Goal: Task Accomplishment & Management: Use online tool/utility

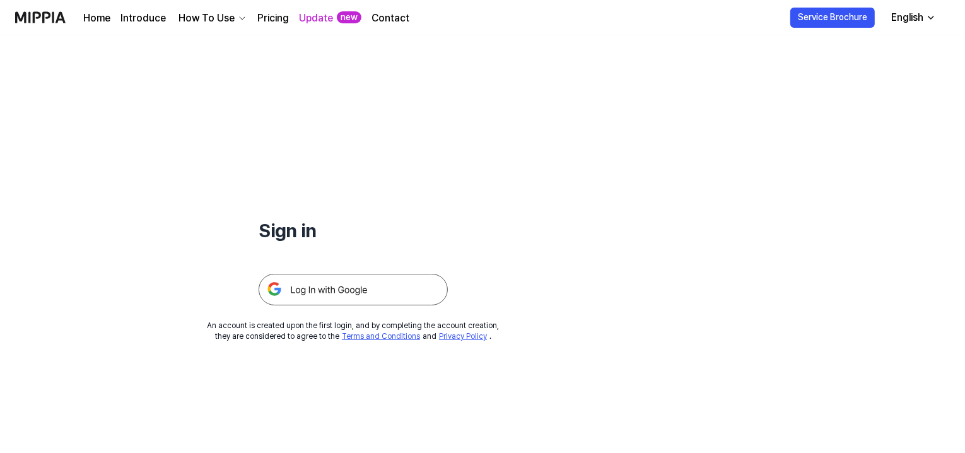
click at [324, 289] on img at bounding box center [353, 290] width 189 height 32
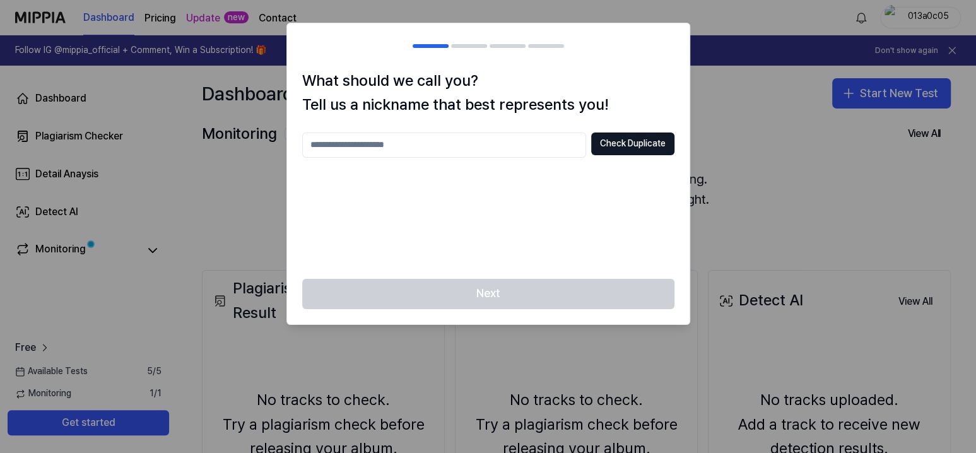
click at [401, 146] on input "text" at bounding box center [444, 144] width 284 height 25
type input "**********"
click at [628, 146] on button "Check Duplicate" at bounding box center [632, 143] width 83 height 23
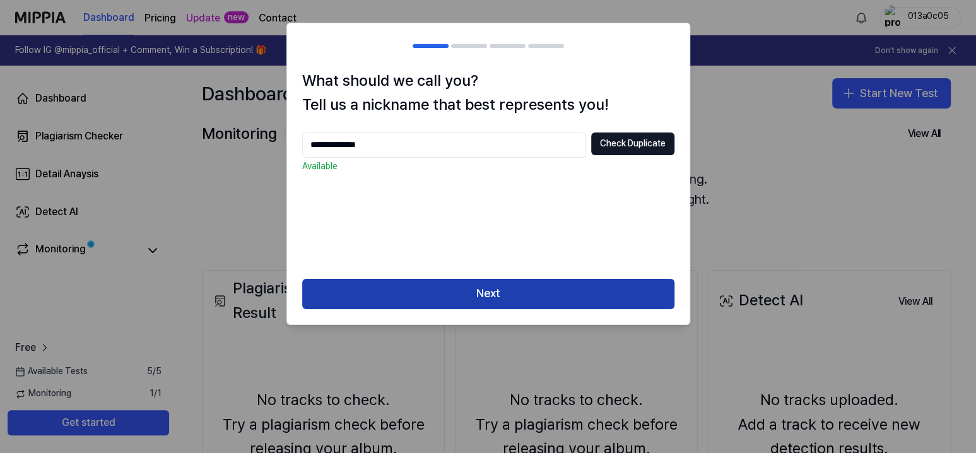
click at [494, 289] on button "Next" at bounding box center [488, 294] width 372 height 30
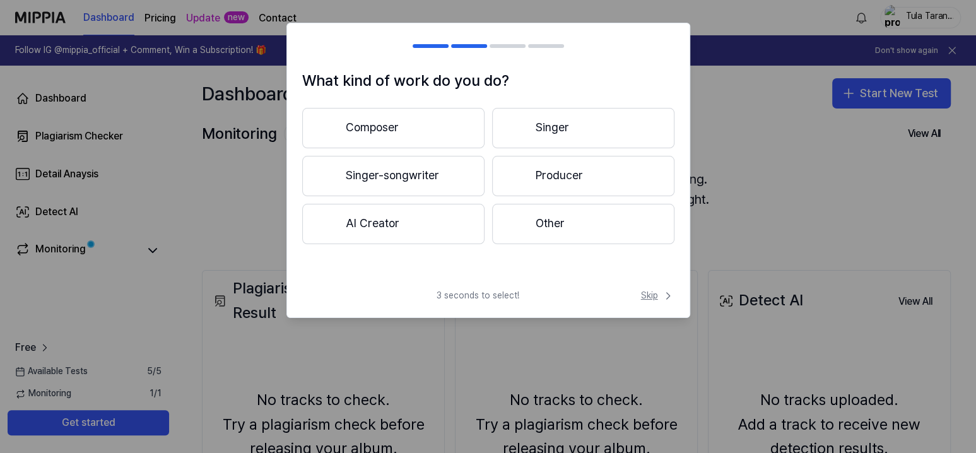
click at [651, 292] on span "Skip" at bounding box center [657, 295] width 33 height 13
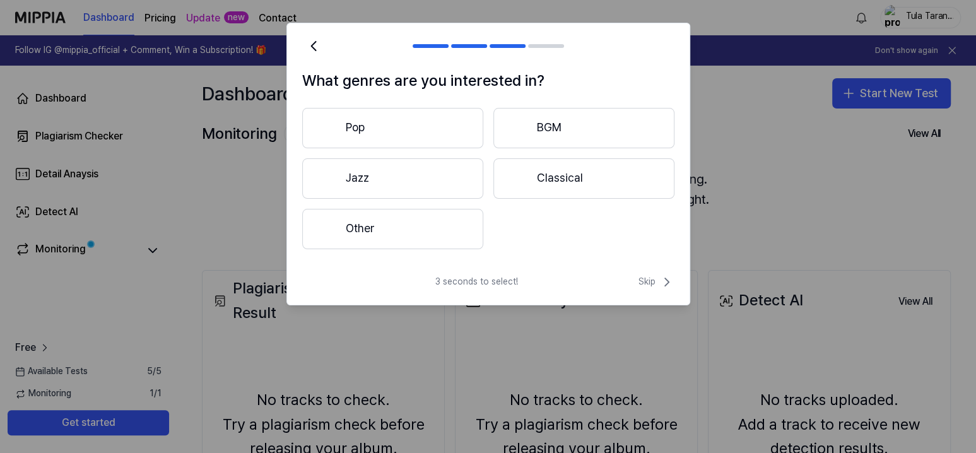
click at [394, 223] on button "Other" at bounding box center [392, 229] width 181 height 40
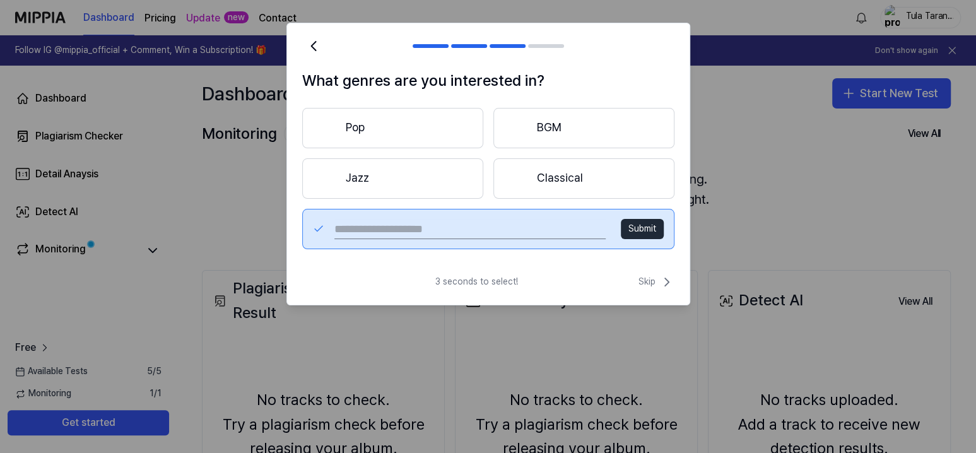
click at [388, 180] on button "Jazz" at bounding box center [392, 178] width 181 height 40
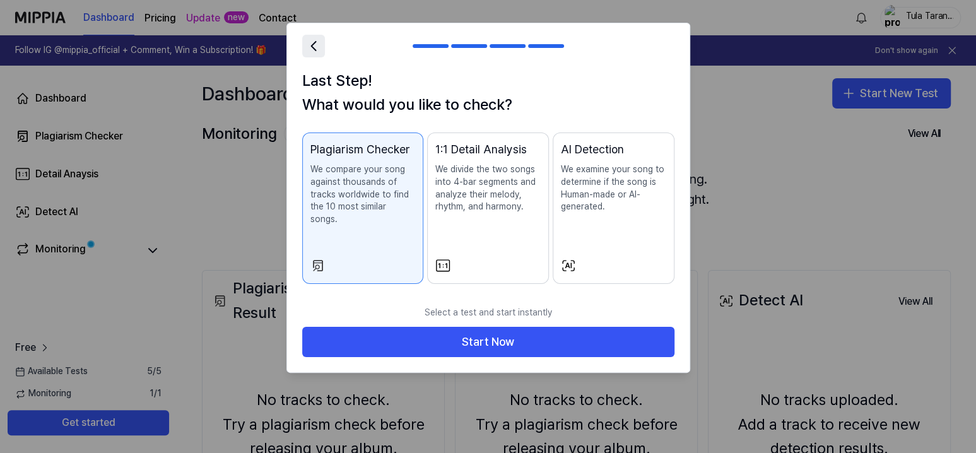
click at [311, 46] on icon at bounding box center [313, 46] width 4 height 9
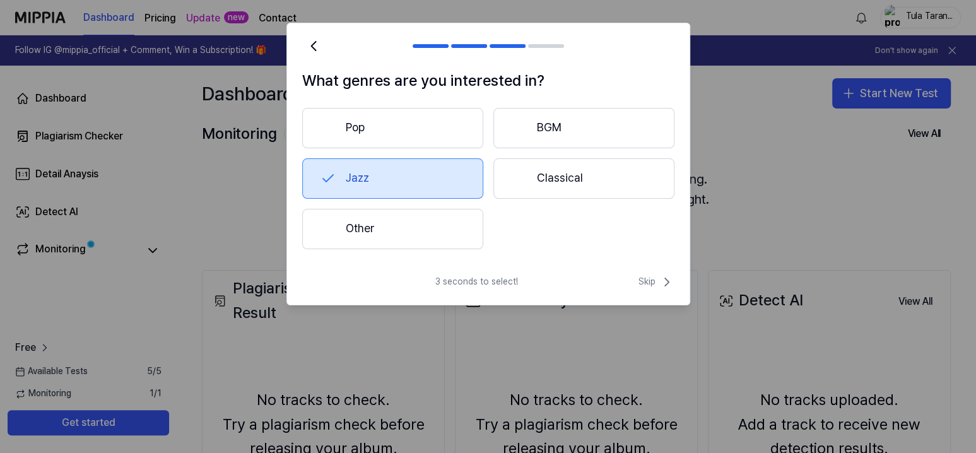
click at [337, 172] on button "Jazz" at bounding box center [392, 178] width 181 height 40
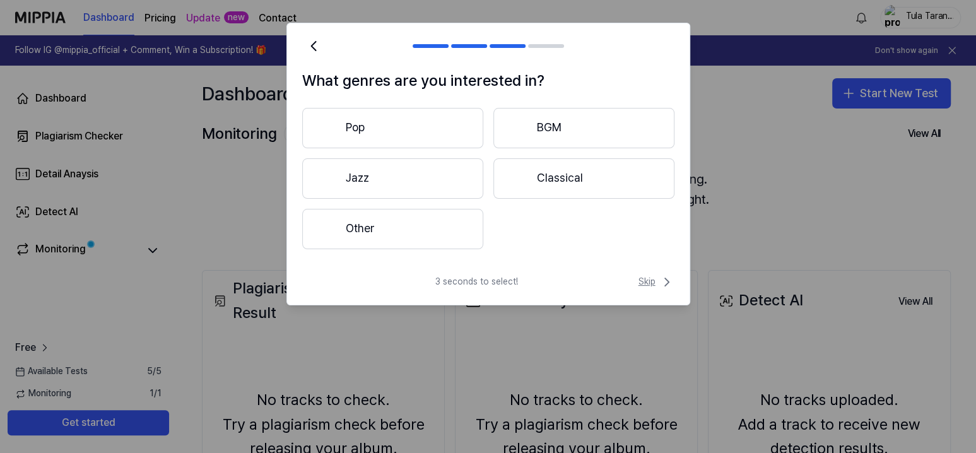
click at [641, 279] on span "Skip" at bounding box center [656, 281] width 36 height 15
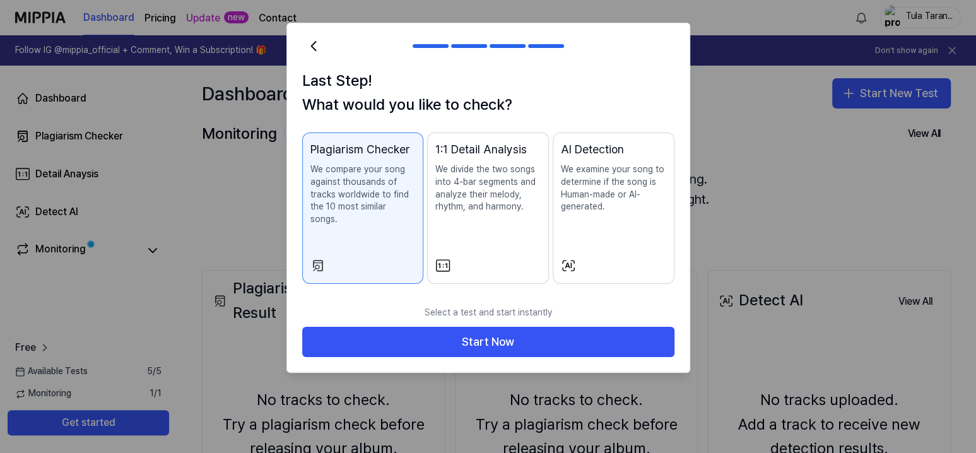
click at [369, 169] on p "We compare your song against thousands of tracks worldwide to find the 10 most …" at bounding box center [362, 194] width 105 height 62
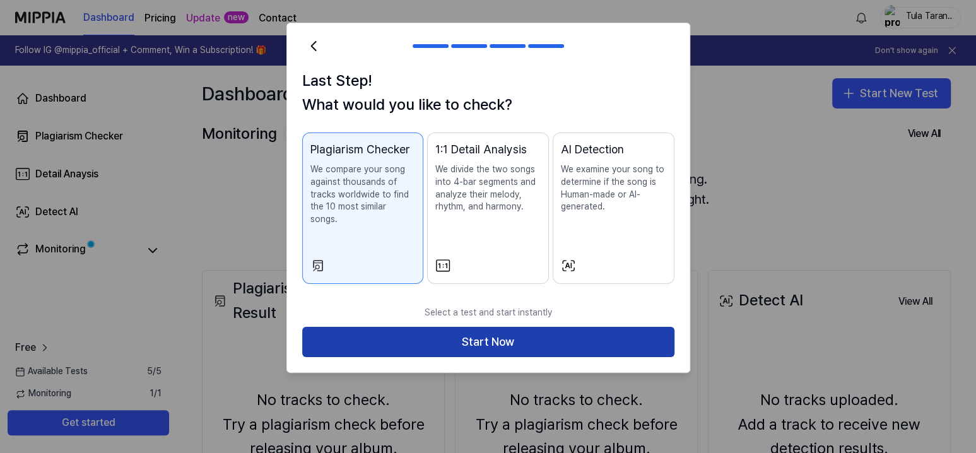
click at [495, 330] on button "Start Now" at bounding box center [488, 342] width 372 height 30
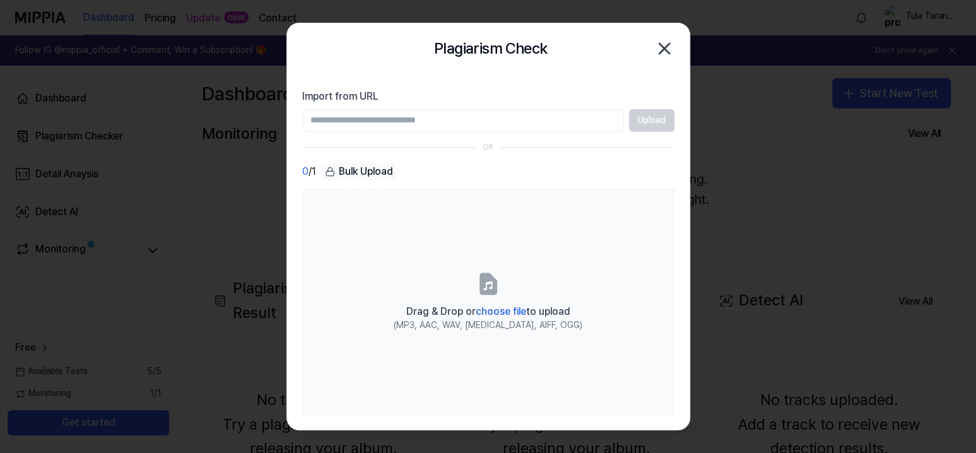
click at [406, 115] on input "Import from URL" at bounding box center [463, 120] width 322 height 23
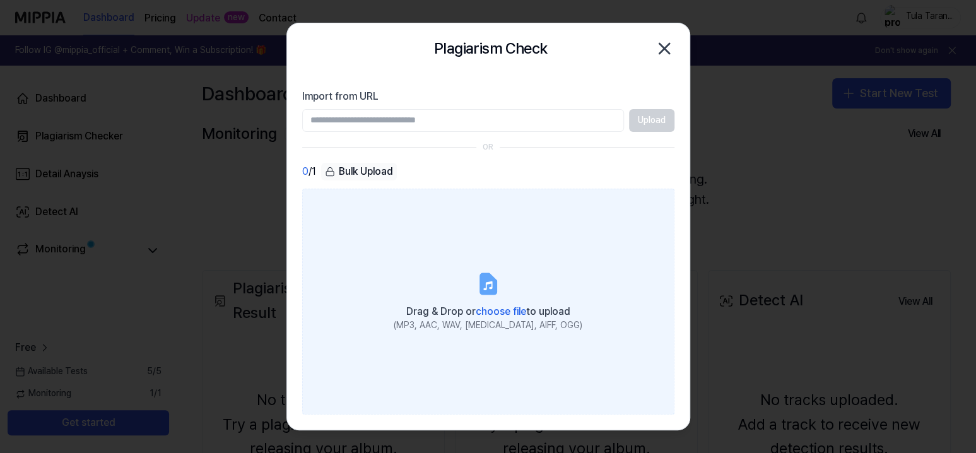
click at [492, 312] on span "choose file" at bounding box center [500, 311] width 50 height 12
click at [0, 0] on input "Drag & Drop or choose file to upload (MP3, AAC, WAV, [MEDICAL_DATA], AIFF, OGG)" at bounding box center [0, 0] width 0 height 0
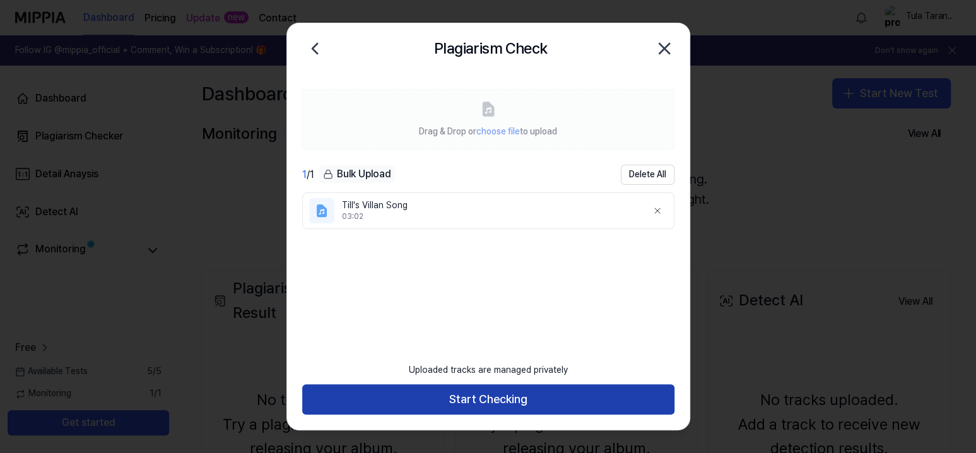
click at [483, 399] on button "Start Checking" at bounding box center [488, 399] width 372 height 30
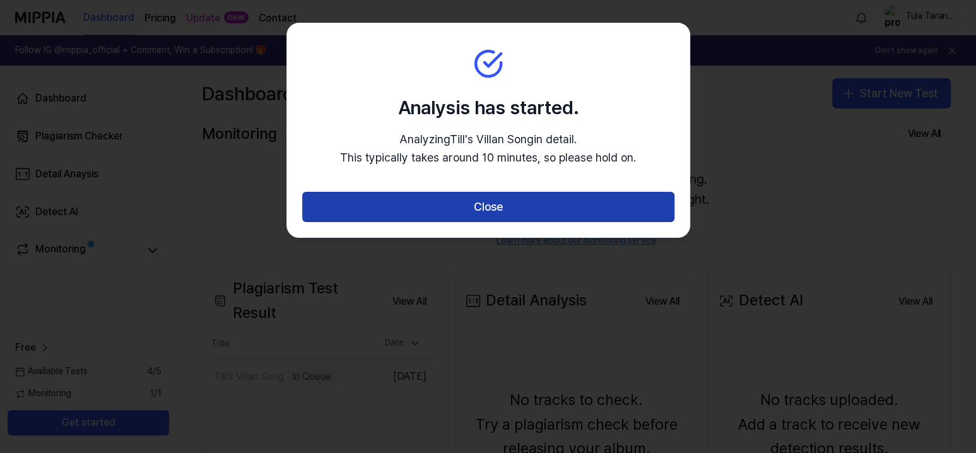
click at [523, 207] on button "Close" at bounding box center [488, 207] width 372 height 30
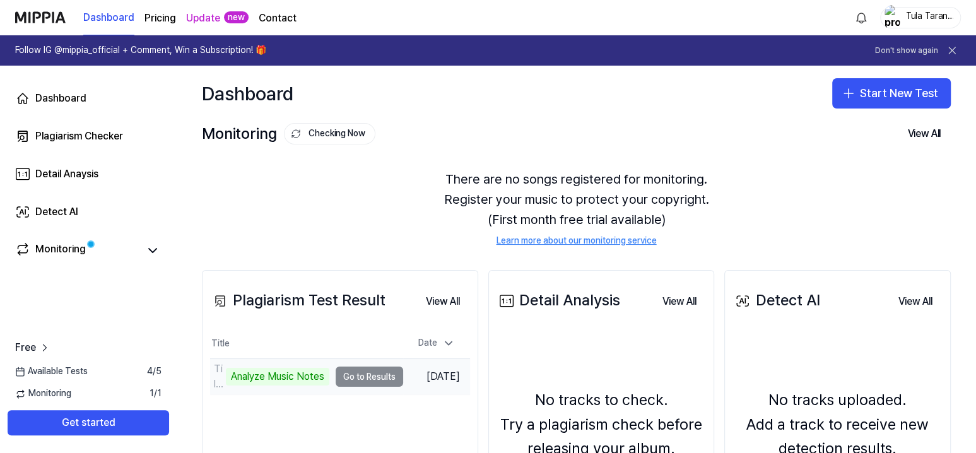
click at [372, 376] on td "Till's Villan Song Analyze Music Notes Go to Results" at bounding box center [306, 376] width 193 height 35
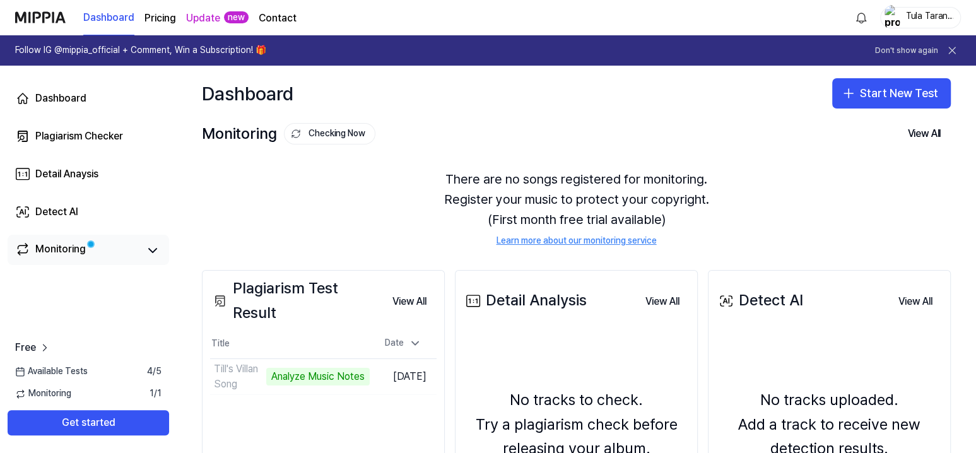
click at [72, 246] on div "Monitoring" at bounding box center [60, 251] width 50 height 18
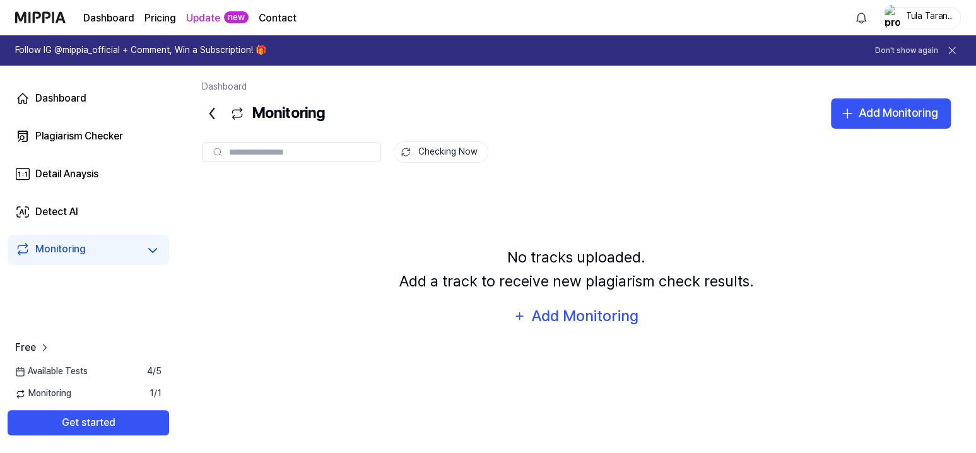
click at [59, 243] on div "Monitoring" at bounding box center [60, 251] width 50 height 18
click at [68, 100] on div "Dashboard" at bounding box center [60, 98] width 51 height 15
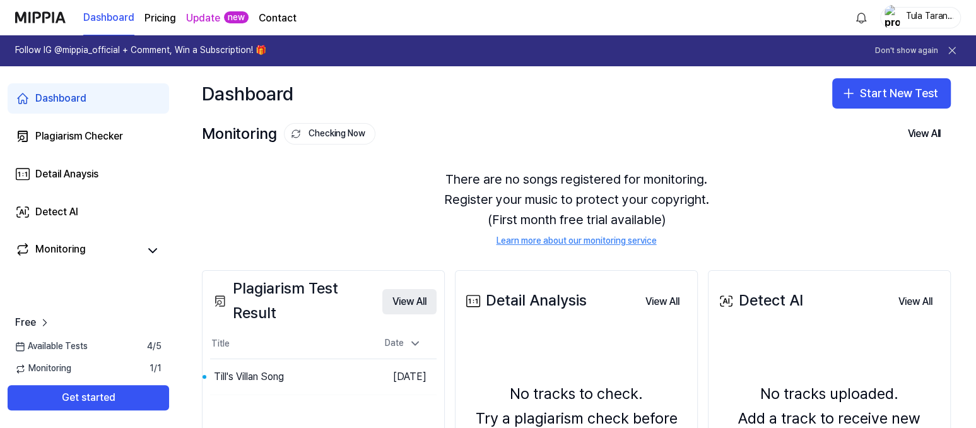
click at [402, 303] on button "View All" at bounding box center [409, 301] width 54 height 25
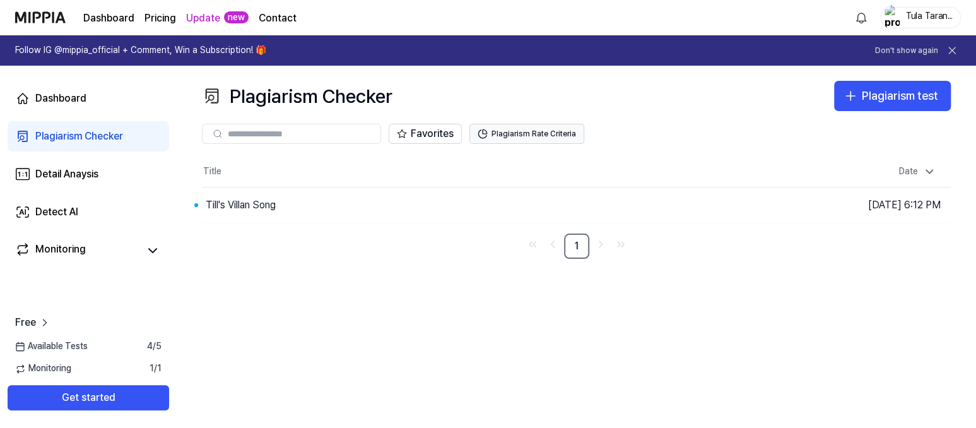
click at [528, 132] on button "Plagiarism Rate Criteria" at bounding box center [526, 134] width 115 height 20
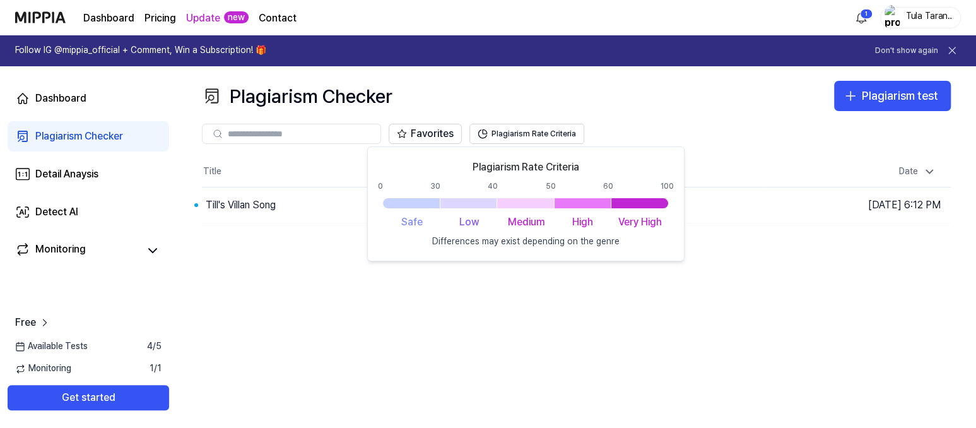
click at [437, 342] on div "Plagiarism Checker Plagiarism test Plagiarism Checker Detail Analysis Detect AI…" at bounding box center [576, 247] width 799 height 362
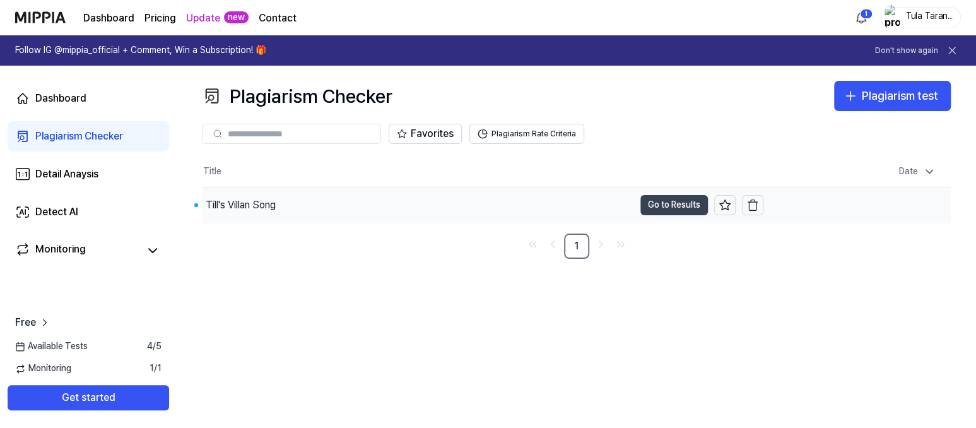
click at [663, 195] on button "Go to Results" at bounding box center [673, 205] width 67 height 20
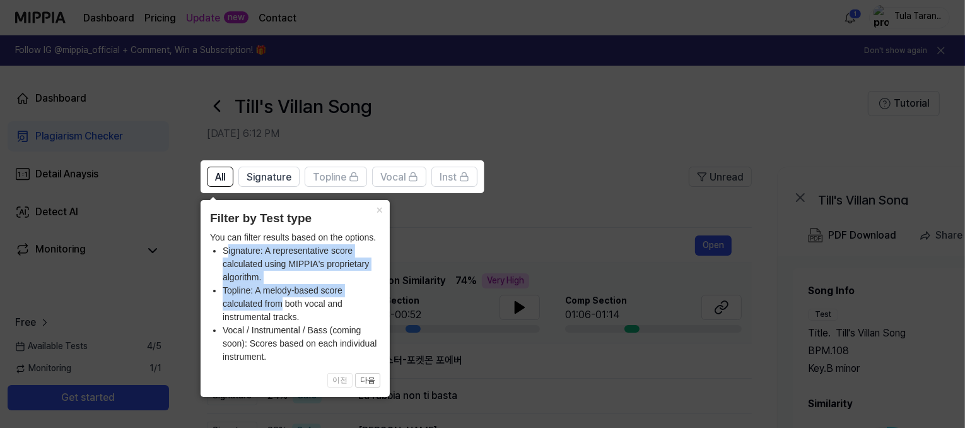
drag, startPoint x: 260, startPoint y: 281, endPoint x: 296, endPoint y: 301, distance: 42.1
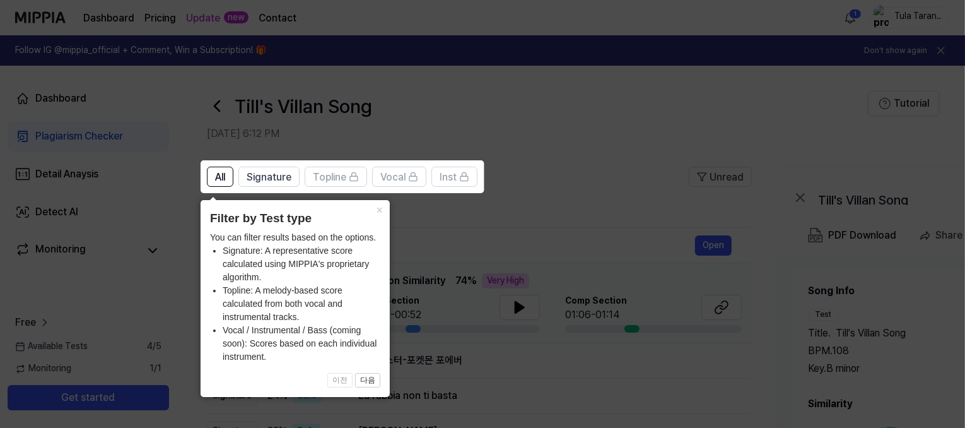
click at [248, 314] on li "Topline: A melody-based score calculated from both vocal and instrumental track…" at bounding box center [302, 304] width 158 height 40
drag, startPoint x: 252, startPoint y: 344, endPoint x: 270, endPoint y: 365, distance: 27.3
click at [270, 365] on div "× Filter by Test type You can filter results based on the options. Signature: A…" at bounding box center [295, 298] width 189 height 197
click at [272, 363] on div "× Filter by Test type You can filter results based on the options. Signature: A…" at bounding box center [295, 298] width 189 height 197
click at [543, 212] on icon at bounding box center [488, 214] width 976 height 428
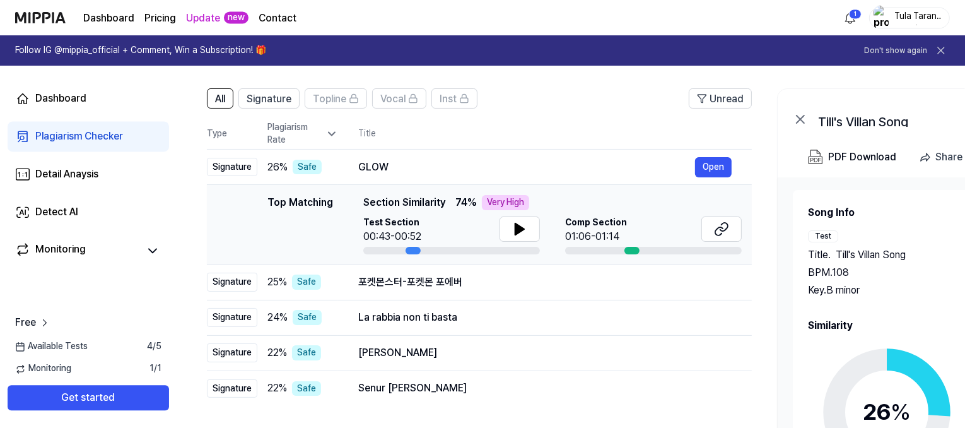
scroll to position [69, 0]
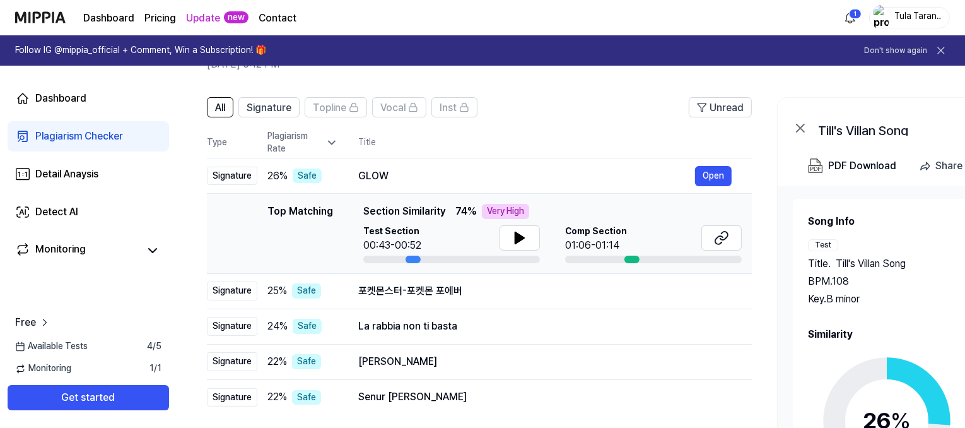
drag, startPoint x: 501, startPoint y: 209, endPoint x: 547, endPoint y: 202, distance: 45.9
click at [544, 205] on div "Top Matching Section Similarity 74 % Very High" at bounding box center [552, 211] width 378 height 15
click at [576, 143] on th "Title" at bounding box center [554, 142] width 393 height 30
click at [583, 127] on th "Title" at bounding box center [554, 142] width 393 height 30
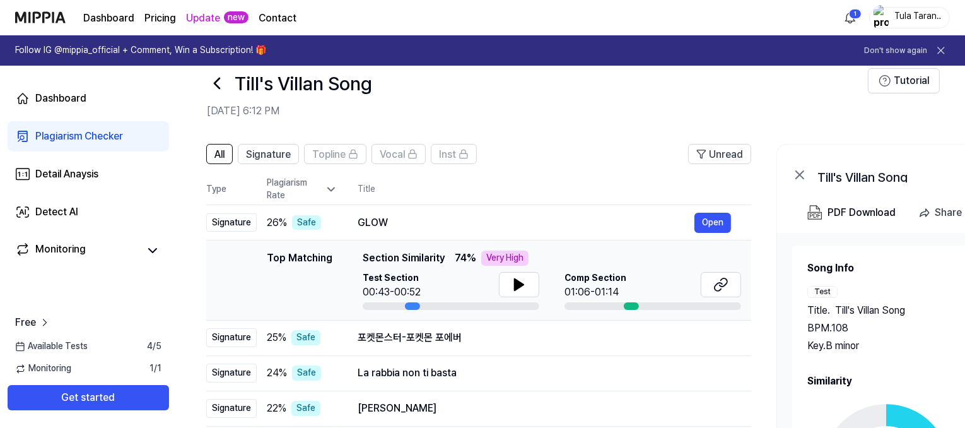
scroll to position [0, 0]
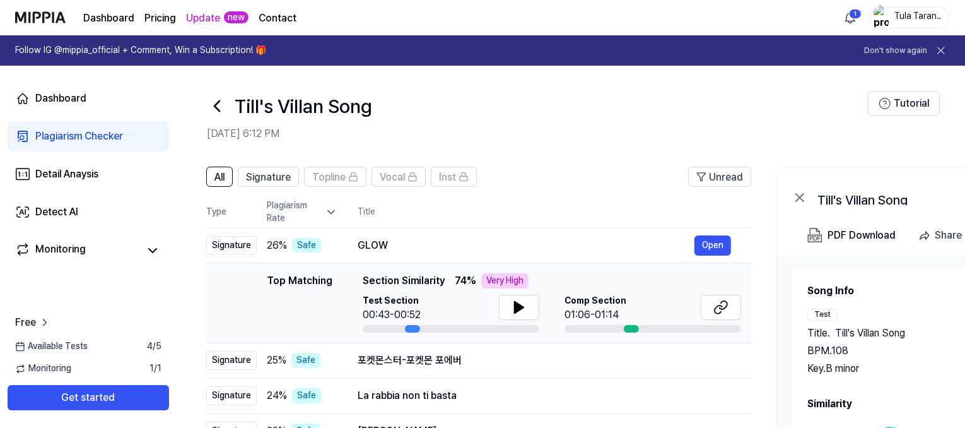
click at [329, 208] on icon at bounding box center [331, 212] width 13 height 13
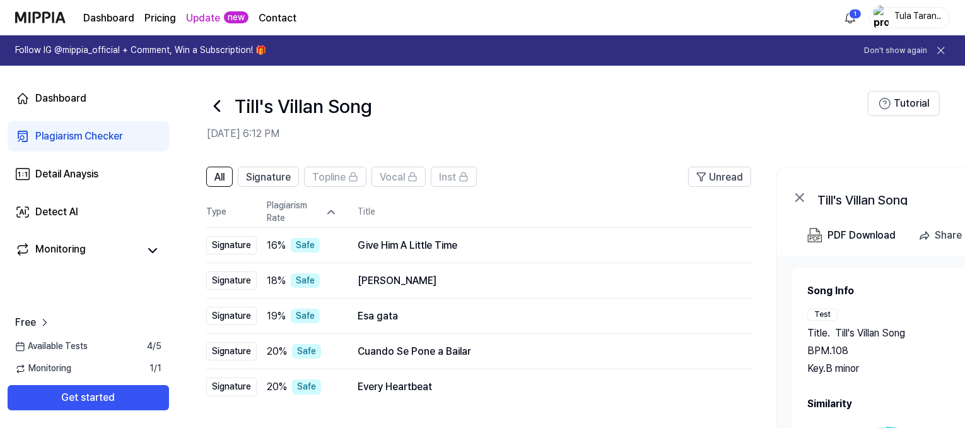
click at [332, 213] on icon at bounding box center [331, 212] width 13 height 13
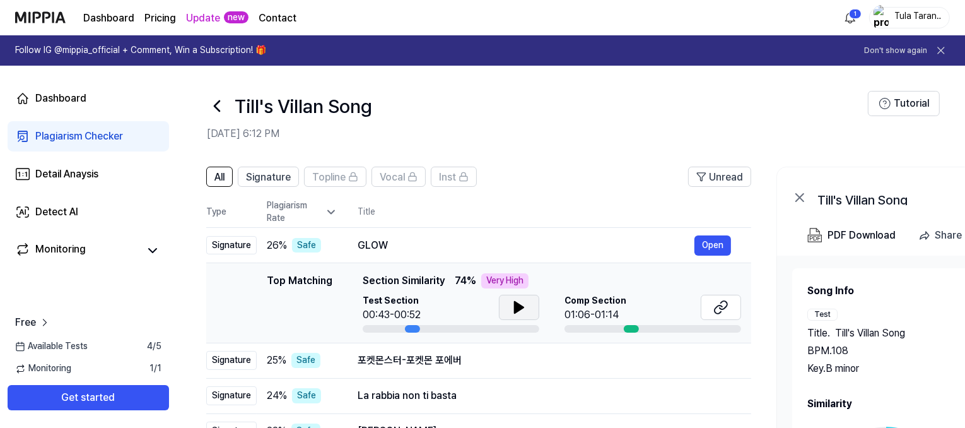
click at [515, 311] on icon at bounding box center [519, 306] width 9 height 11
click at [654, 312] on div "Comp Section 01:06-01:14" at bounding box center [652, 308] width 177 height 28
click at [631, 329] on div at bounding box center [631, 329] width 15 height 8
click at [676, 300] on div "Comp Section 01:06-01:14" at bounding box center [652, 308] width 177 height 28
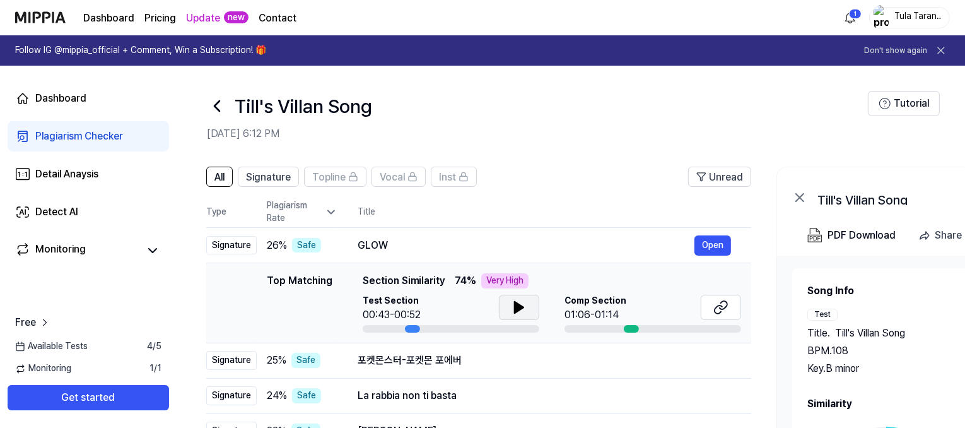
click at [668, 305] on div "Comp Section 01:06-01:14" at bounding box center [652, 308] width 177 height 28
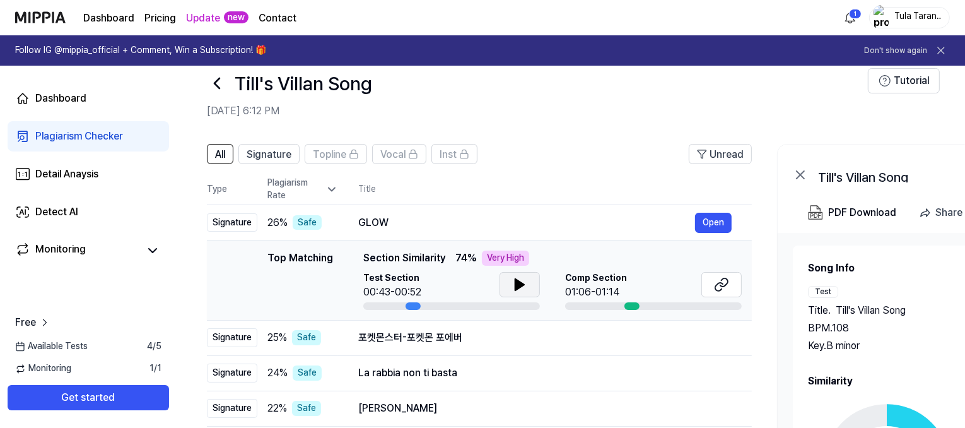
drag, startPoint x: 621, startPoint y: 306, endPoint x: 683, endPoint y: 291, distance: 63.6
click at [661, 305] on div at bounding box center [653, 306] width 177 height 8
click at [685, 286] on div "Comp Section 01:06-01:14" at bounding box center [653, 286] width 177 height 28
click at [578, 285] on div "01:06-01:14" at bounding box center [596, 291] width 62 height 15
click at [725, 286] on icon at bounding box center [721, 284] width 15 height 15
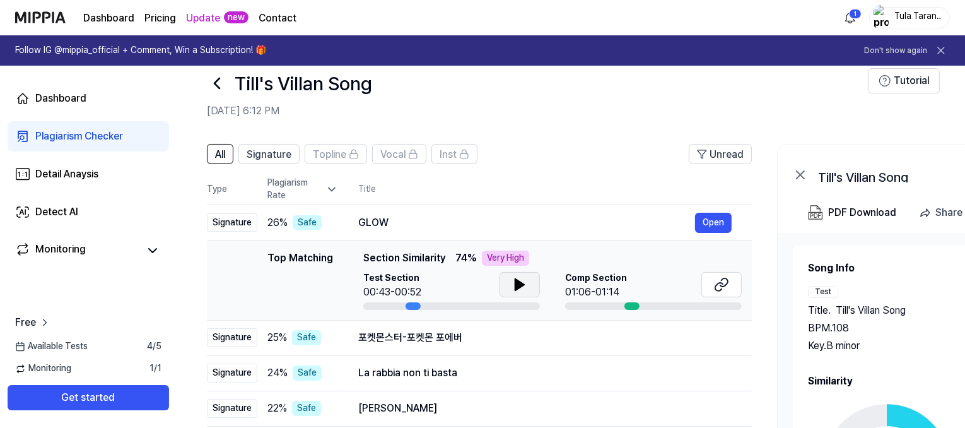
click at [516, 286] on icon at bounding box center [519, 284] width 9 height 11
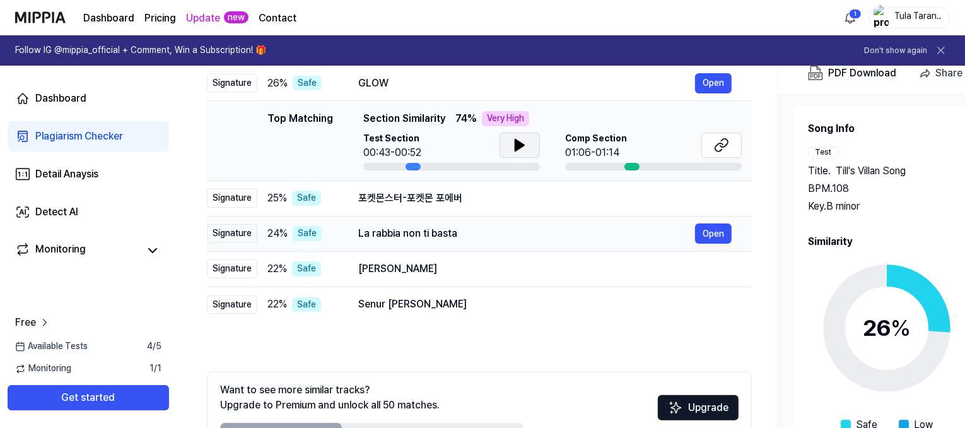
scroll to position [139, 0]
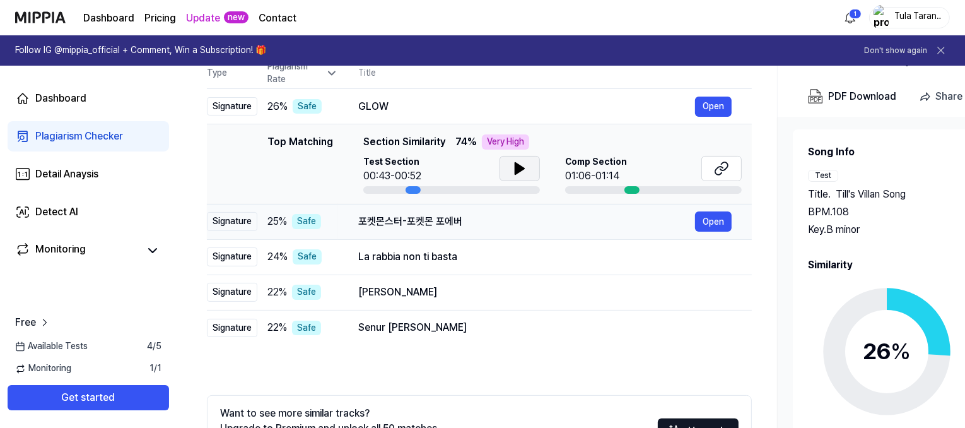
click at [546, 224] on div "포켓몬스터-포켓몬 포에버" at bounding box center [526, 221] width 337 height 15
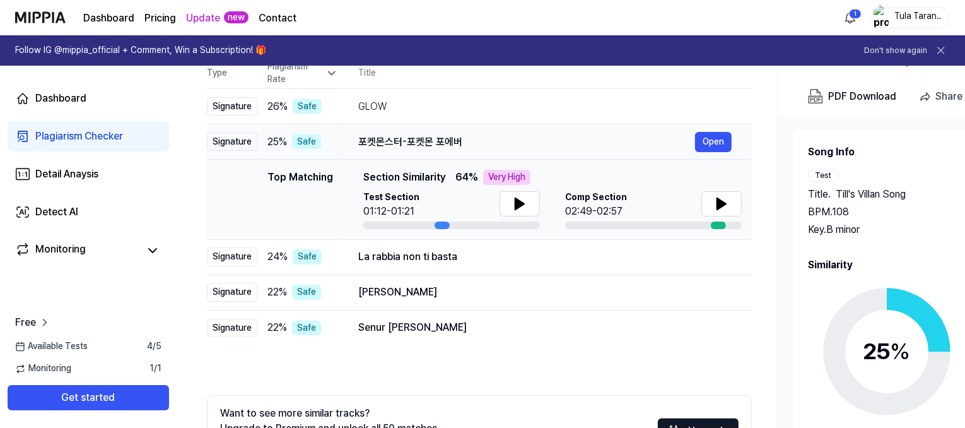
click at [487, 137] on div "포켓몬스터-포켓몬 포에버" at bounding box center [526, 141] width 337 height 15
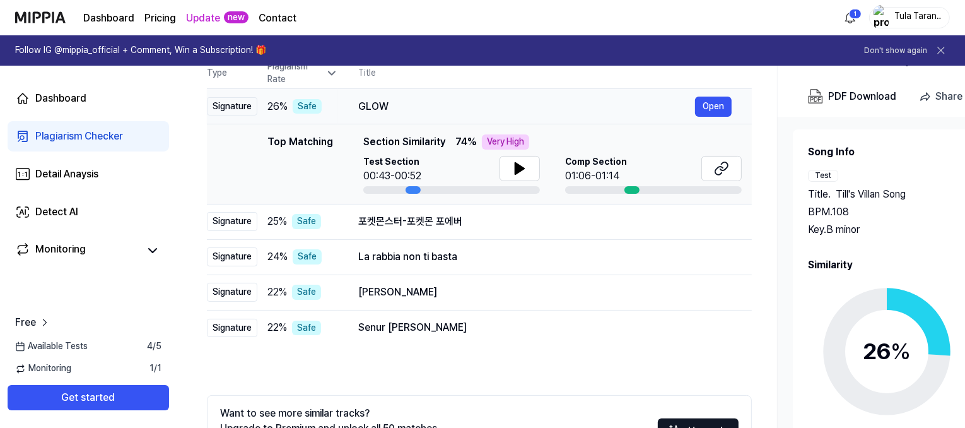
click at [478, 107] on div "GLOW" at bounding box center [526, 106] width 337 height 15
click at [485, 224] on div "포켓몬스터-포켓몬 포에버" at bounding box center [526, 221] width 337 height 15
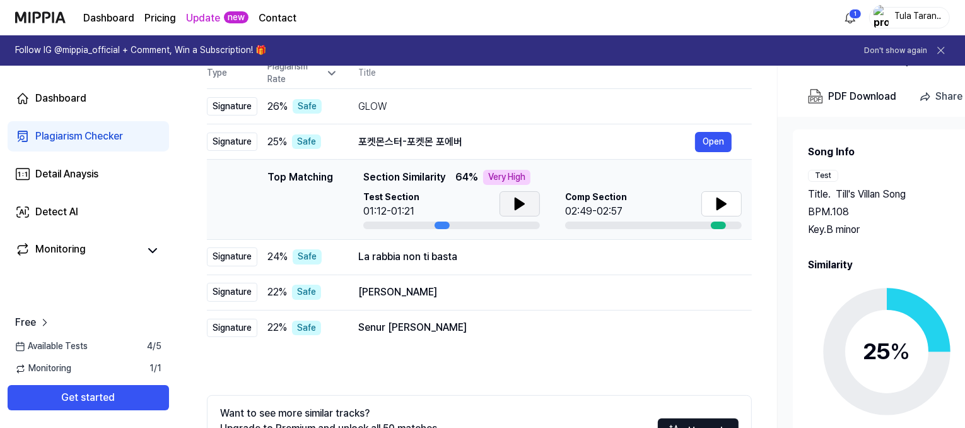
click at [510, 195] on button at bounding box center [519, 203] width 40 height 25
click at [521, 201] on icon at bounding box center [522, 204] width 3 height 10
click at [471, 258] on div "La rabbia non ti basta" at bounding box center [526, 256] width 337 height 15
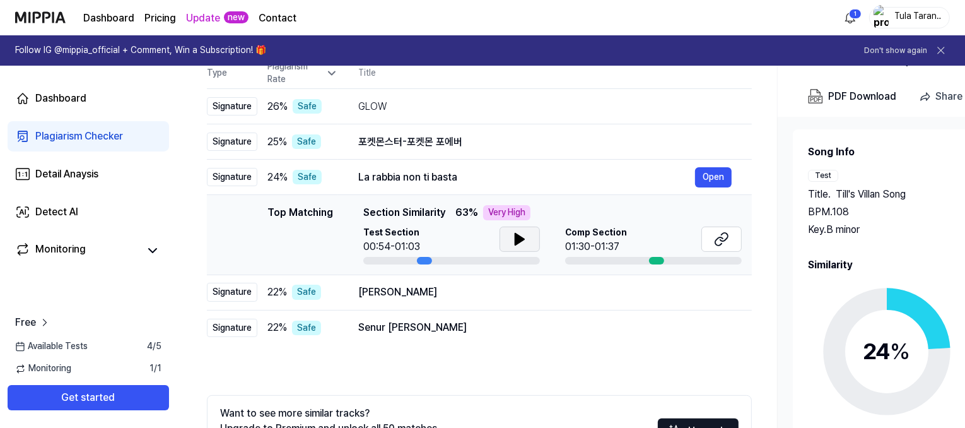
click at [510, 238] on button at bounding box center [519, 238] width 40 height 25
click at [522, 241] on icon at bounding box center [522, 239] width 3 height 10
click at [496, 289] on div "[PERSON_NAME]" at bounding box center [526, 291] width 337 height 15
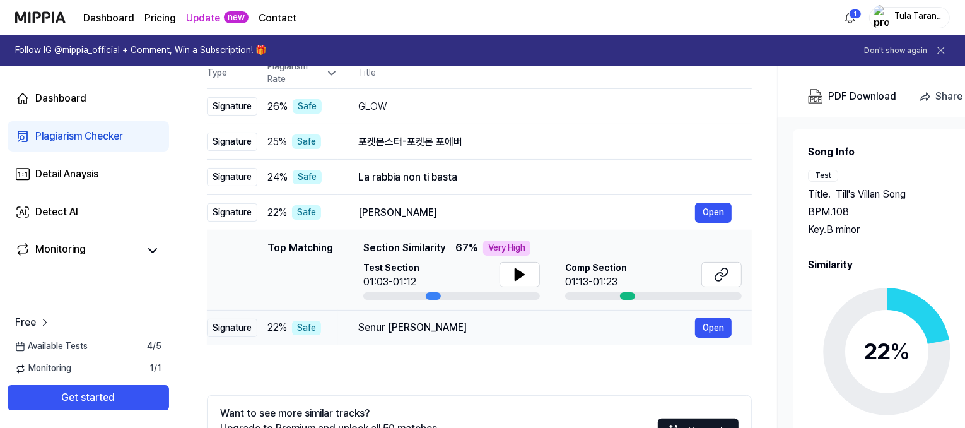
click at [484, 339] on td "Senur [PERSON_NAME] Open" at bounding box center [545, 327] width 414 height 35
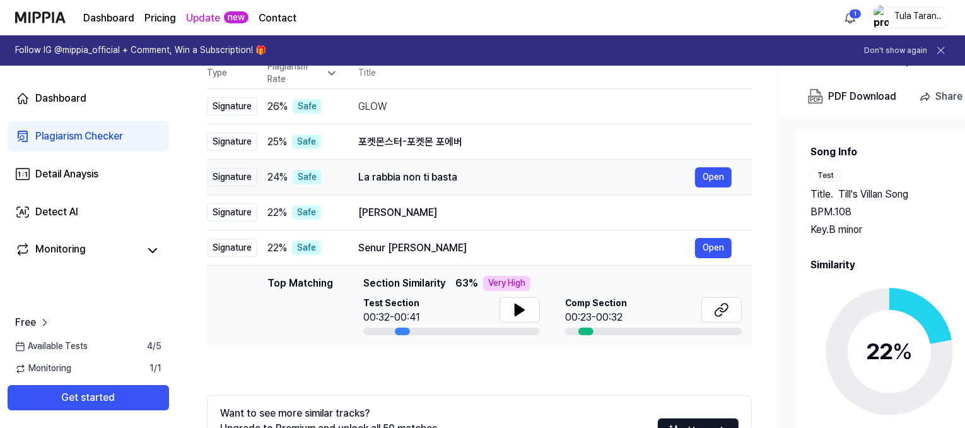
click at [446, 182] on div "La rabbia non ti basta" at bounding box center [526, 177] width 337 height 15
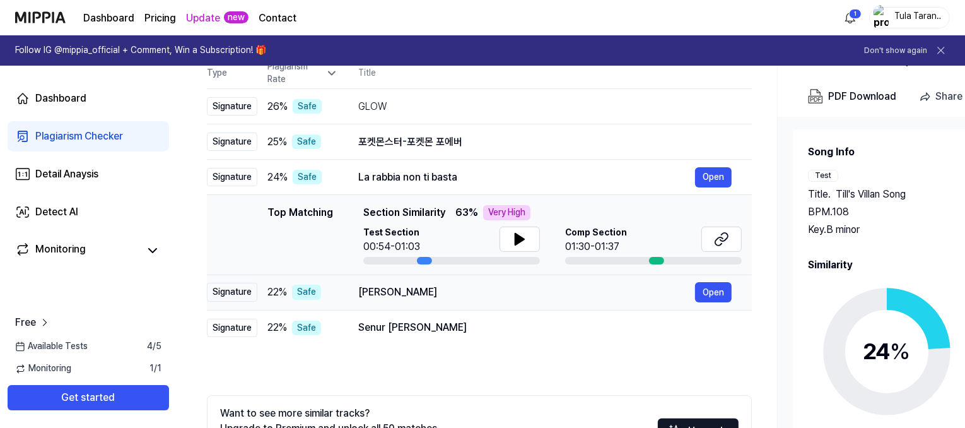
click at [477, 296] on div "[PERSON_NAME]" at bounding box center [526, 291] width 337 height 15
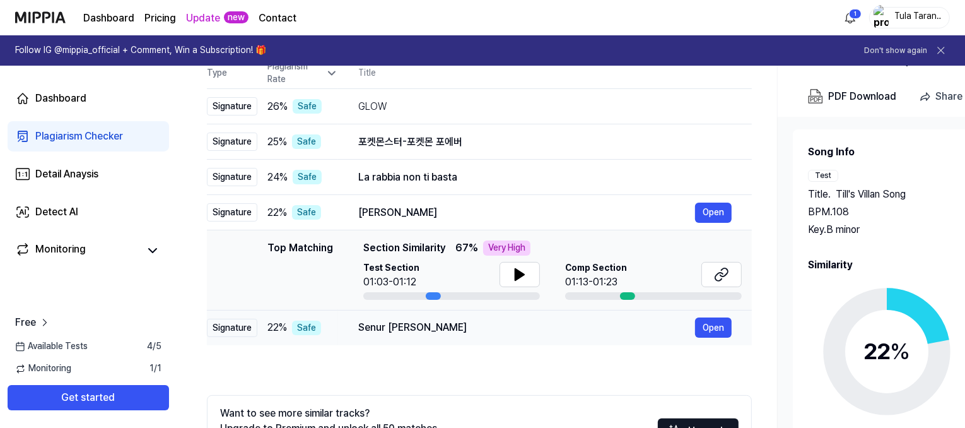
click at [481, 325] on div "Senur [PERSON_NAME]" at bounding box center [526, 327] width 337 height 15
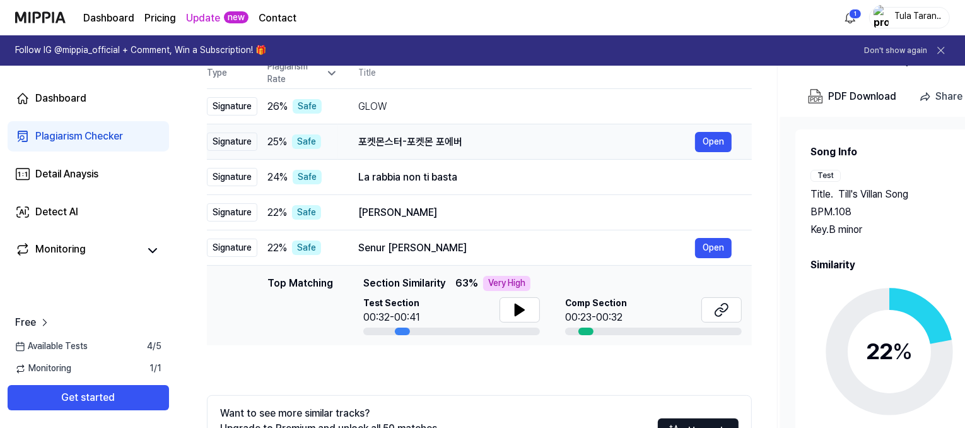
click at [440, 141] on div "포켓몬스터-포켓몬 포에버" at bounding box center [526, 141] width 337 height 15
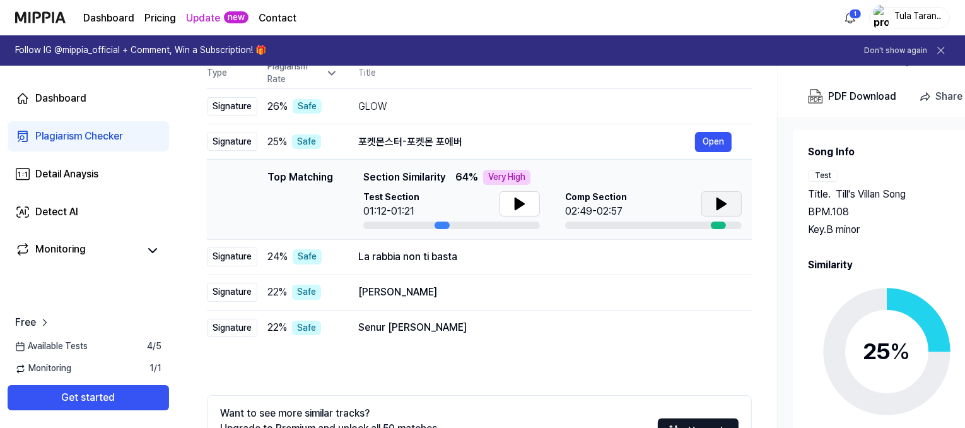
click at [719, 206] on icon at bounding box center [721, 203] width 9 height 11
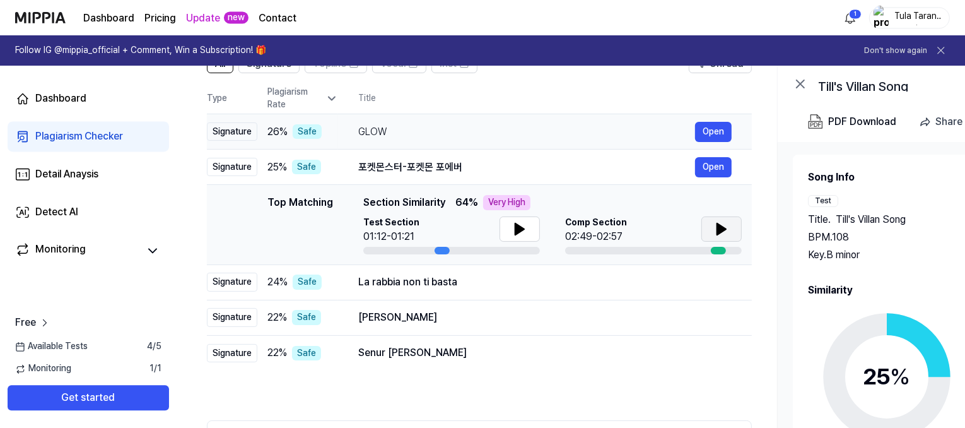
scroll to position [92, 0]
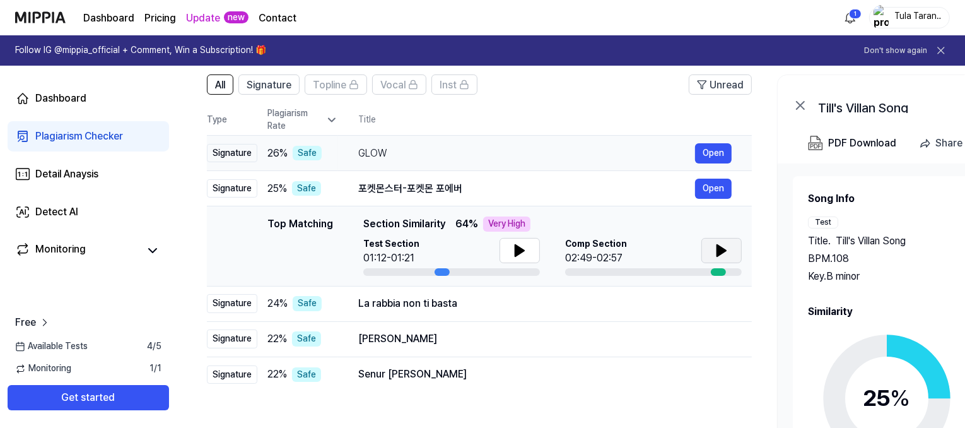
click at [436, 151] on div "GLOW" at bounding box center [526, 153] width 337 height 15
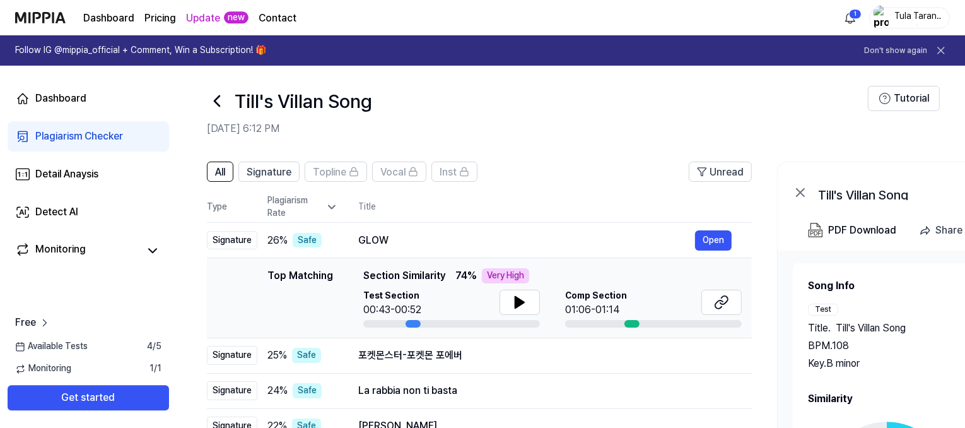
scroll to position [0, 0]
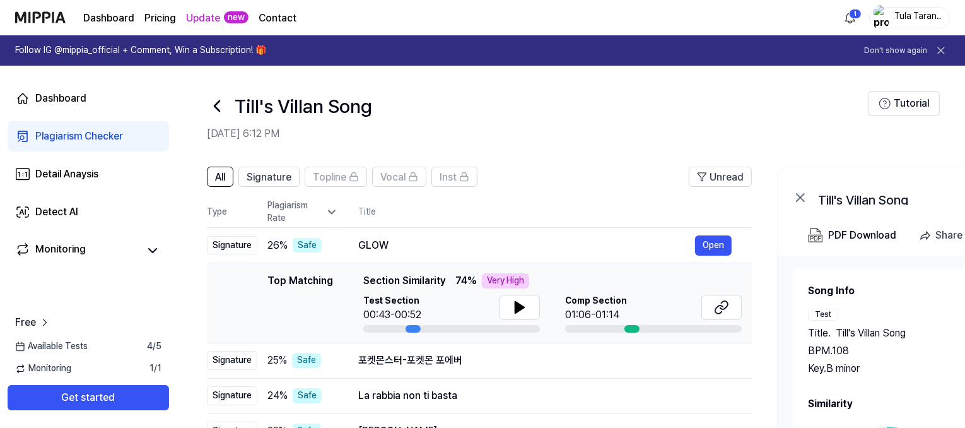
click at [460, 213] on th "Title" at bounding box center [554, 212] width 393 height 30
click at [211, 111] on icon at bounding box center [217, 106] width 20 height 20
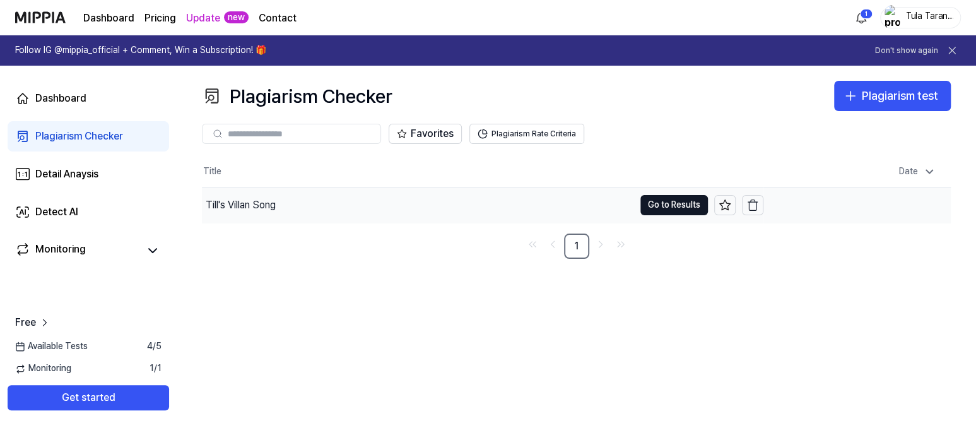
click at [474, 210] on div "Till's Villan Song" at bounding box center [418, 204] width 432 height 35
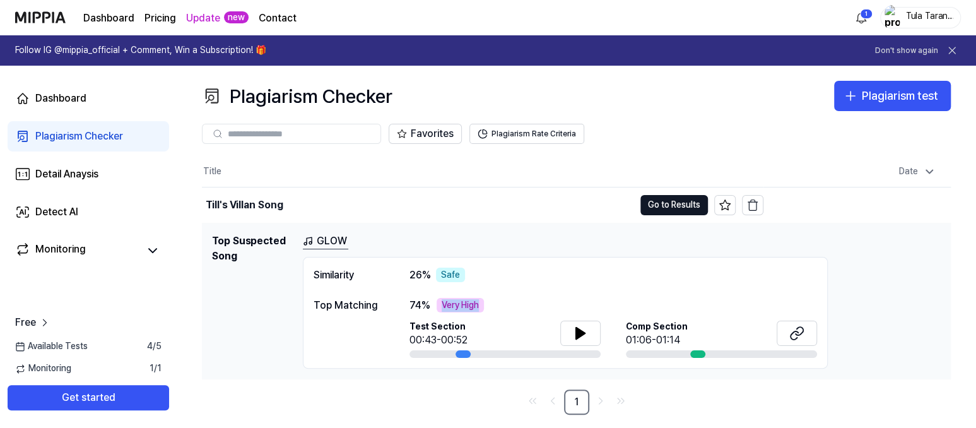
drag, startPoint x: 441, startPoint y: 305, endPoint x: 516, endPoint y: 300, distance: 74.6
click at [515, 300] on div "74 % Very High" at bounding box center [612, 305] width 407 height 15
click at [535, 293] on div "Similarity 26 % Safe Top Matching 74 % Very High Test Section 00:43-00:52 Comp …" at bounding box center [565, 313] width 525 height 112
click at [586, 330] on icon at bounding box center [580, 332] width 15 height 15
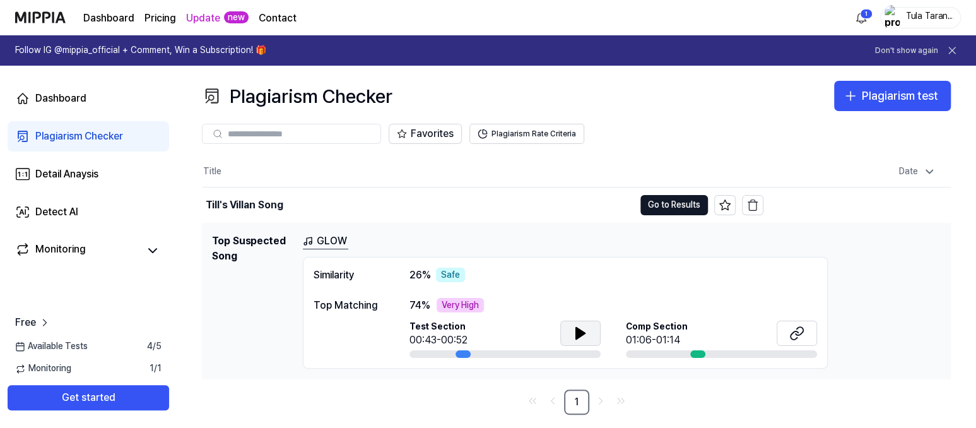
click at [586, 330] on icon at bounding box center [580, 332] width 15 height 15
click at [810, 332] on button at bounding box center [796, 332] width 40 height 25
click at [566, 330] on button at bounding box center [580, 332] width 40 height 25
click at [577, 330] on icon at bounding box center [577, 332] width 3 height 10
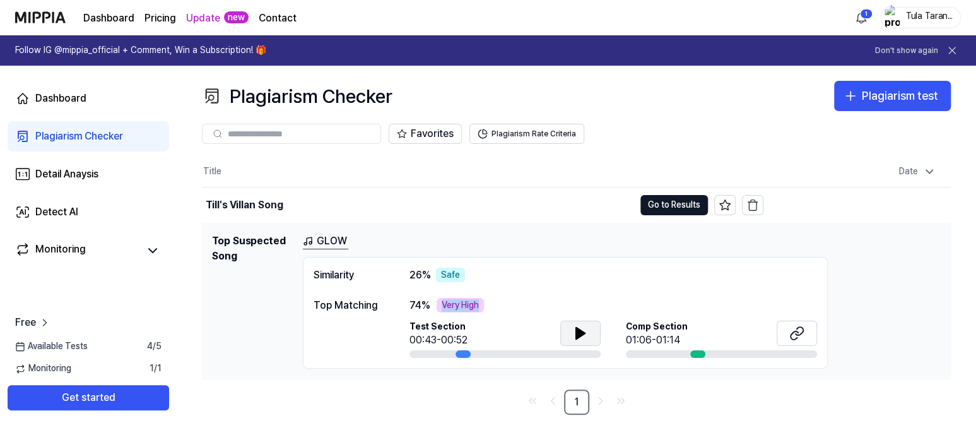
drag, startPoint x: 440, startPoint y: 308, endPoint x: 513, endPoint y: 300, distance: 74.2
click at [513, 300] on div "74 % Very High" at bounding box center [612, 305] width 407 height 15
click at [519, 293] on div "Similarity 26 % Safe Top Matching 74 % Very High Test Section 00:43-00:52 Comp …" at bounding box center [565, 313] width 525 height 112
drag, startPoint x: 216, startPoint y: 240, endPoint x: 292, endPoint y: 273, distance: 82.5
click at [292, 273] on h1 "Top Suspected Song" at bounding box center [252, 301] width 81 height 136
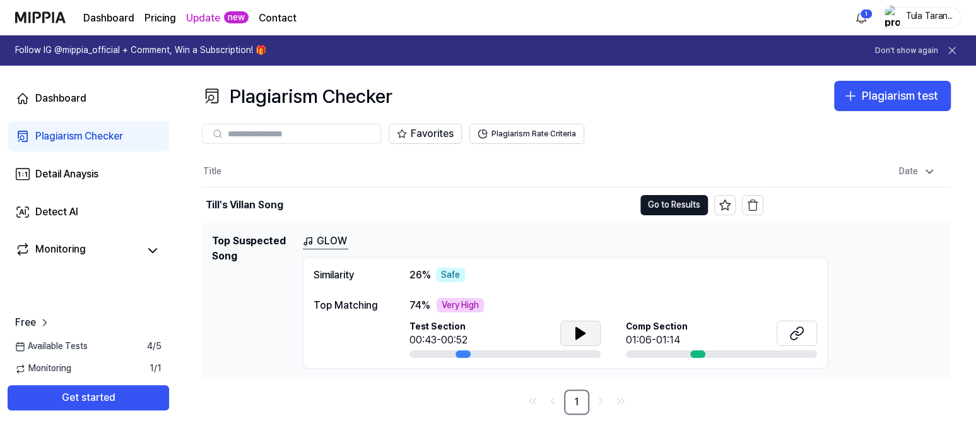
click at [292, 273] on h1 "Top Suspected Song" at bounding box center [252, 301] width 81 height 136
click at [571, 160] on th "Title" at bounding box center [482, 171] width 561 height 30
click at [255, 211] on div "Till's Villan Song" at bounding box center [245, 204] width 78 height 15
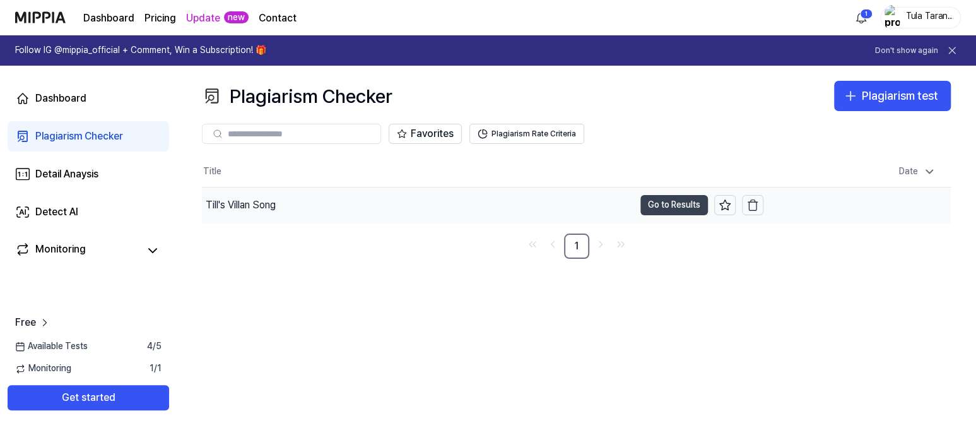
click at [680, 202] on button "Go to Results" at bounding box center [673, 205] width 67 height 20
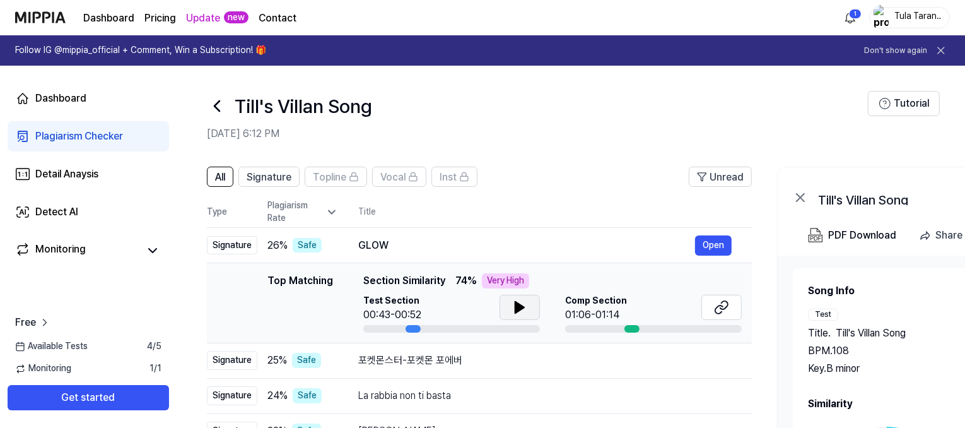
click at [521, 308] on icon at bounding box center [519, 307] width 15 height 15
click at [521, 308] on icon at bounding box center [522, 307] width 3 height 10
click at [945, 44] on button at bounding box center [941, 51] width 18 height 18
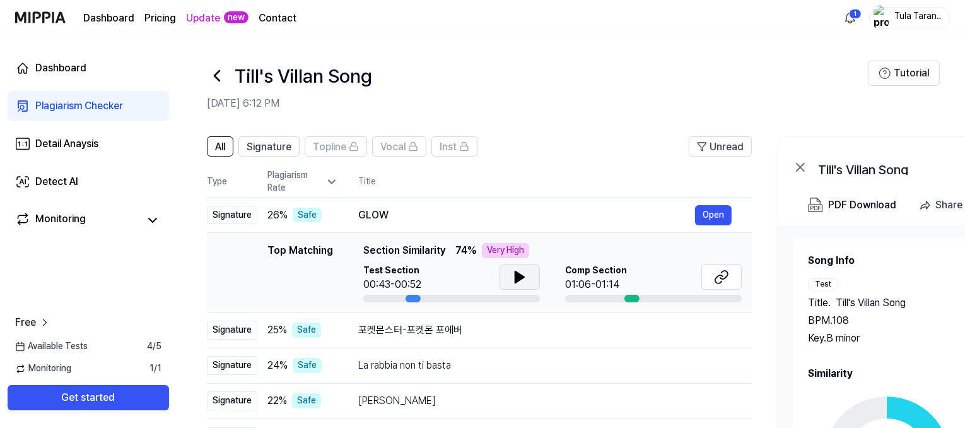
click at [66, 98] on link "Plagiarism Checker" at bounding box center [88, 106] width 161 height 30
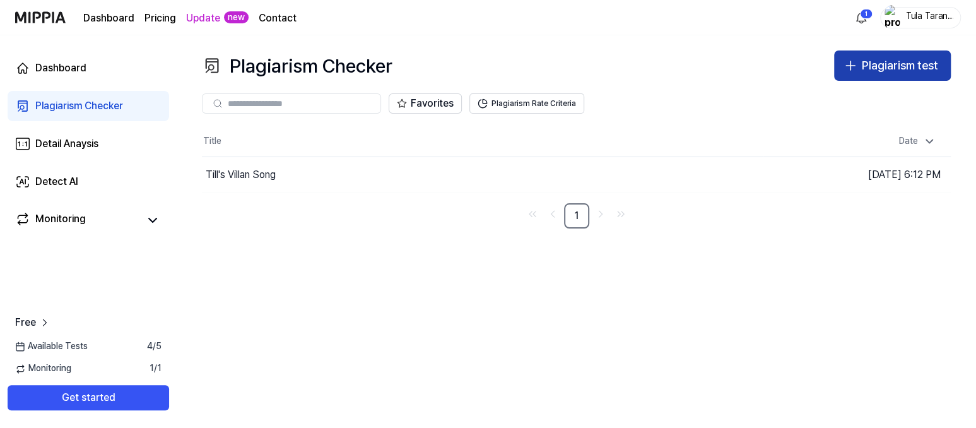
click at [888, 67] on div "Plagiarism test" at bounding box center [899, 66] width 76 height 18
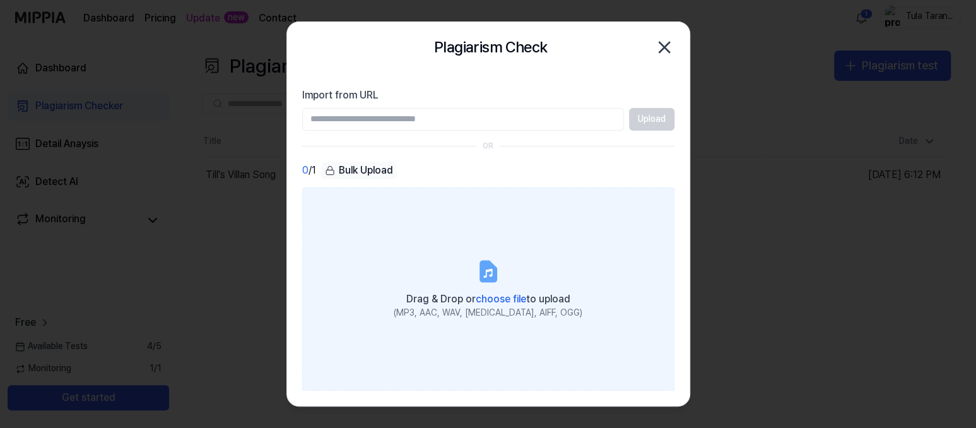
click at [511, 270] on label "Drag & Drop or choose file to upload (MP3, AAC, WAV, [MEDICAL_DATA], AIFF, OGG)" at bounding box center [488, 288] width 372 height 203
click at [0, 0] on input "Drag & Drop or choose file to upload (MP3, AAC, WAV, [MEDICAL_DATA], AIFF, OGG)" at bounding box center [0, 0] width 0 height 0
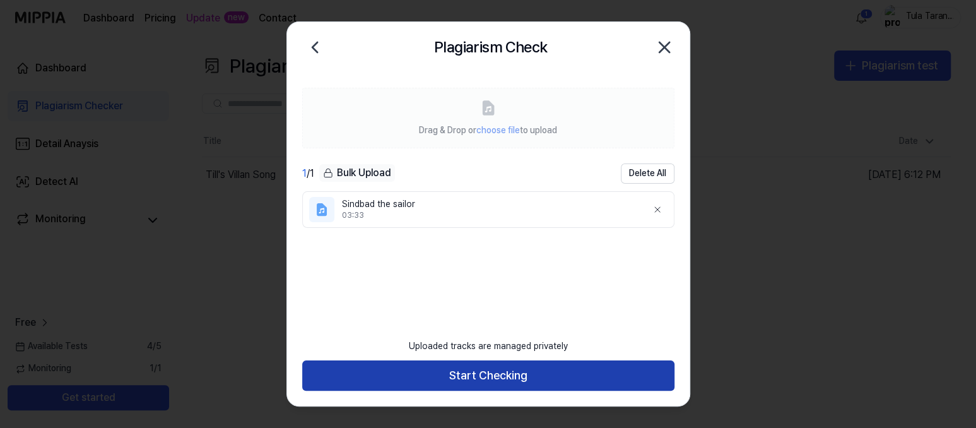
click at [501, 386] on button "Start Checking" at bounding box center [488, 375] width 372 height 30
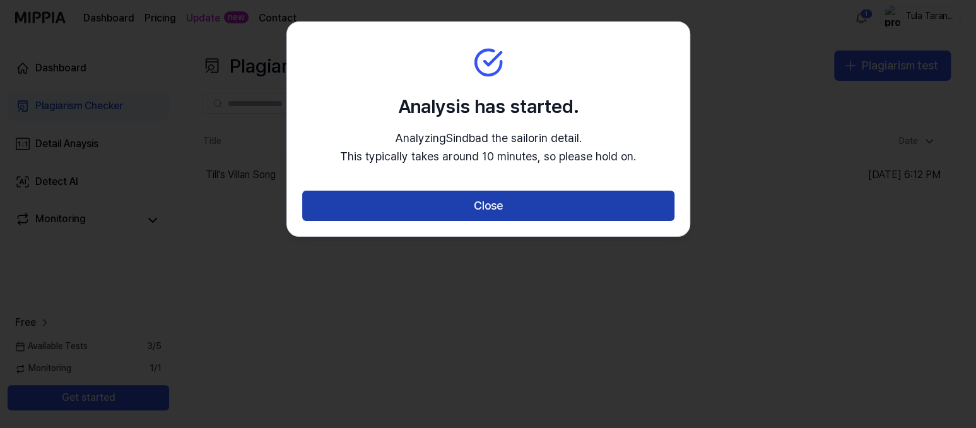
click at [513, 193] on button "Close" at bounding box center [488, 205] width 372 height 30
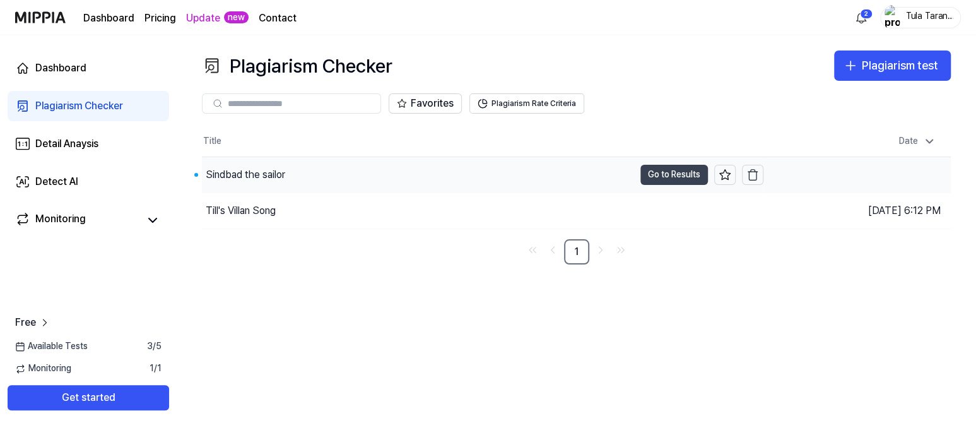
click at [655, 177] on button "Go to Results" at bounding box center [673, 175] width 67 height 20
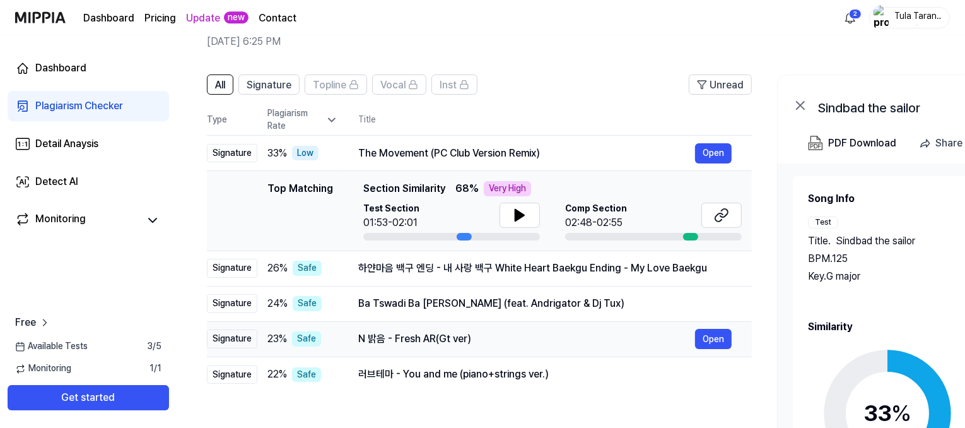
scroll to position [69, 0]
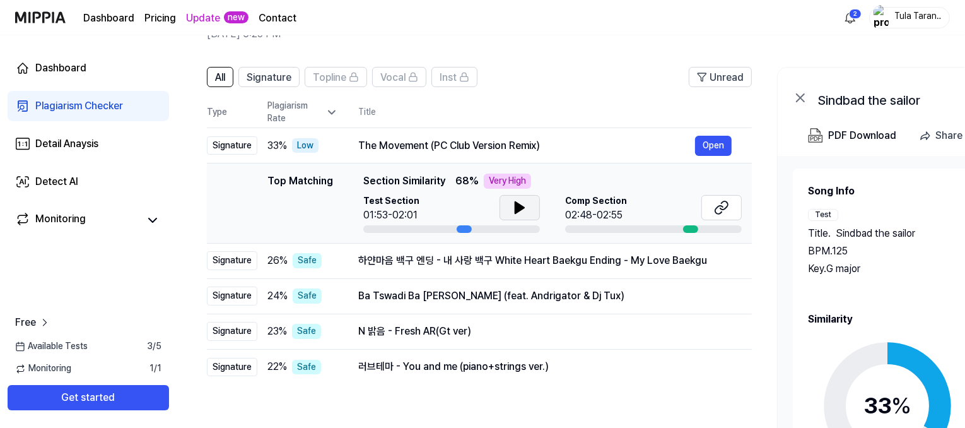
click at [521, 211] on icon at bounding box center [519, 207] width 15 height 15
click at [521, 204] on icon at bounding box center [522, 207] width 3 height 10
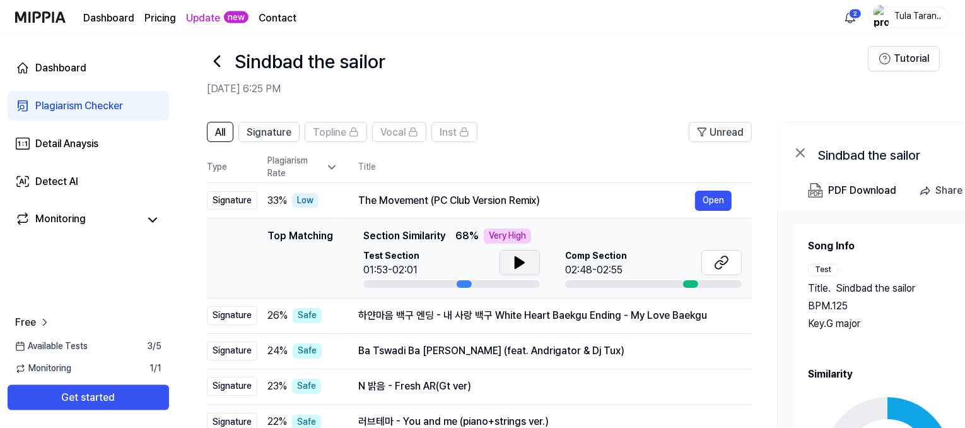
scroll to position [23, 0]
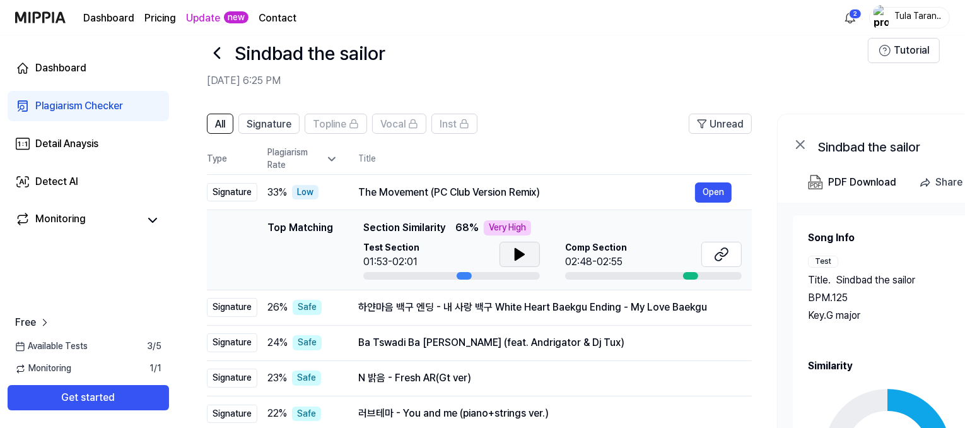
drag, startPoint x: 267, startPoint y: 192, endPoint x: 462, endPoint y: 223, distance: 197.3
click at [462, 223] on tbody "Signature 33 % Low The Movement (PC Club Version Remix) Open Top Matching Top M…" at bounding box center [479, 303] width 545 height 257
click at [462, 223] on span "68 %" at bounding box center [466, 227] width 23 height 15
click at [595, 230] on div "Top Matching Section Similarity 68 % Very High" at bounding box center [552, 227] width 378 height 15
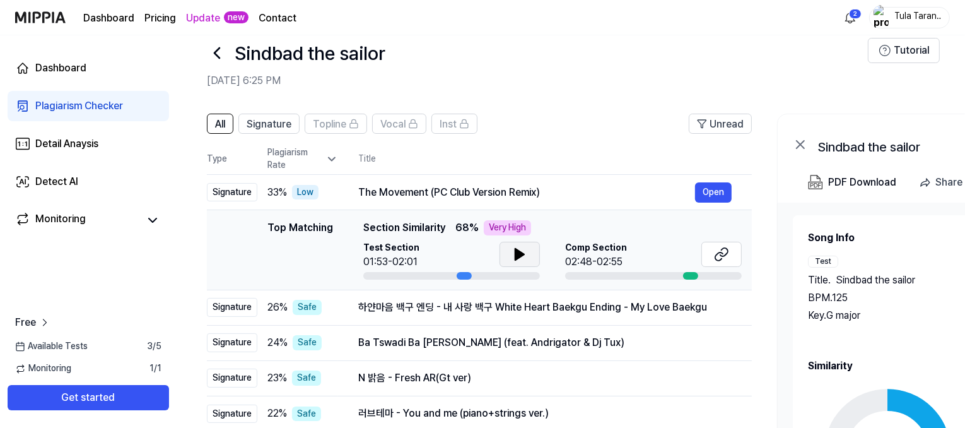
click at [265, 238] on div "Top Matching Top Matching Section Similarity 68 % Very High Test Section 01:53-…" at bounding box center [479, 249] width 525 height 59
click at [727, 255] on icon at bounding box center [721, 254] width 15 height 15
click at [435, 187] on div "The Movement (PC Club Version Remix)" at bounding box center [526, 192] width 337 height 15
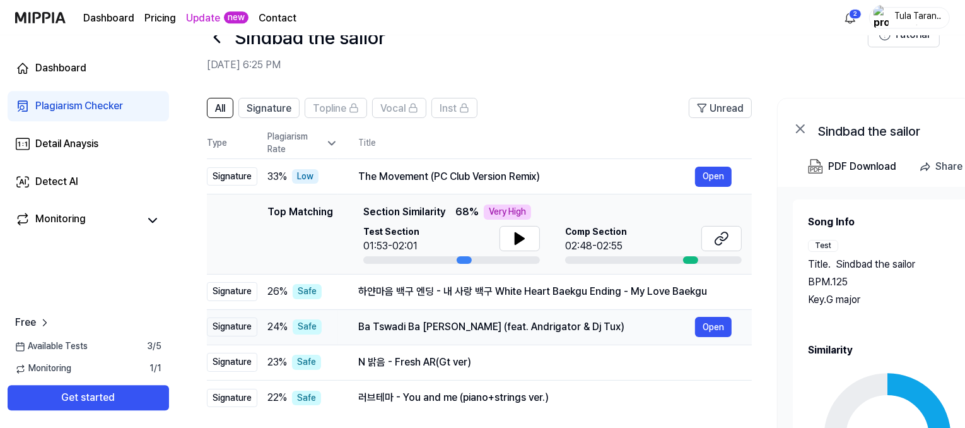
scroll to position [46, 0]
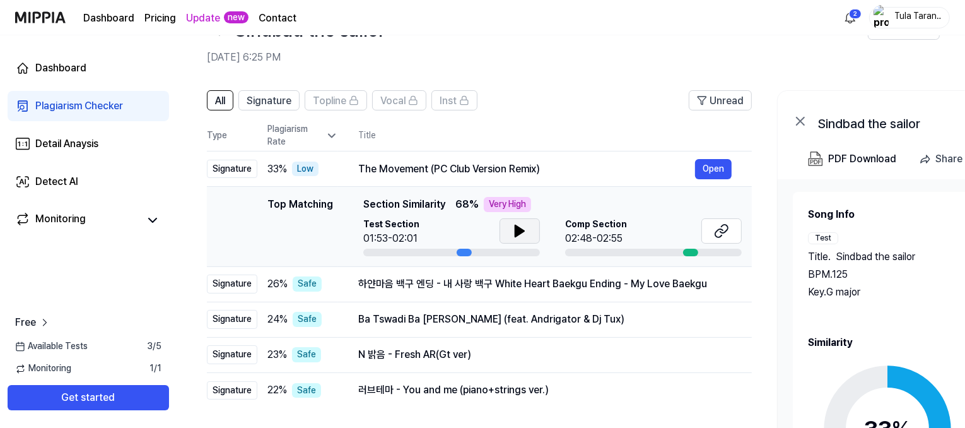
click at [513, 232] on icon at bounding box center [519, 230] width 15 height 15
click at [521, 231] on icon at bounding box center [522, 231] width 3 height 10
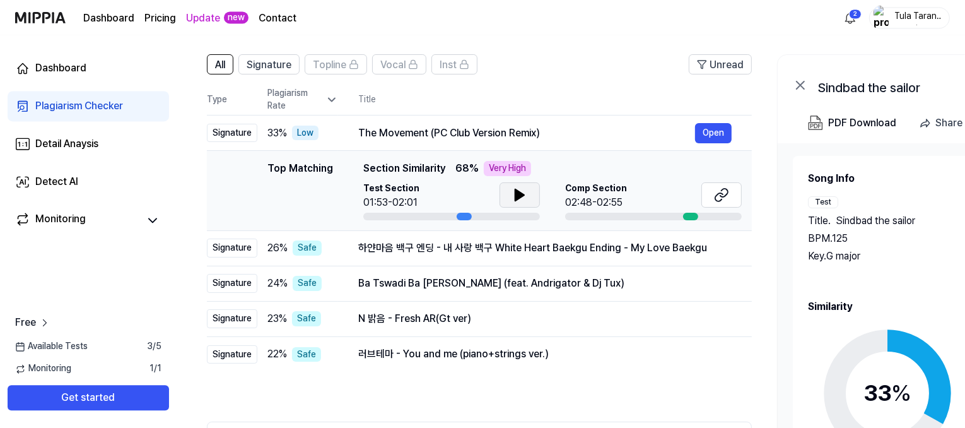
scroll to position [92, 0]
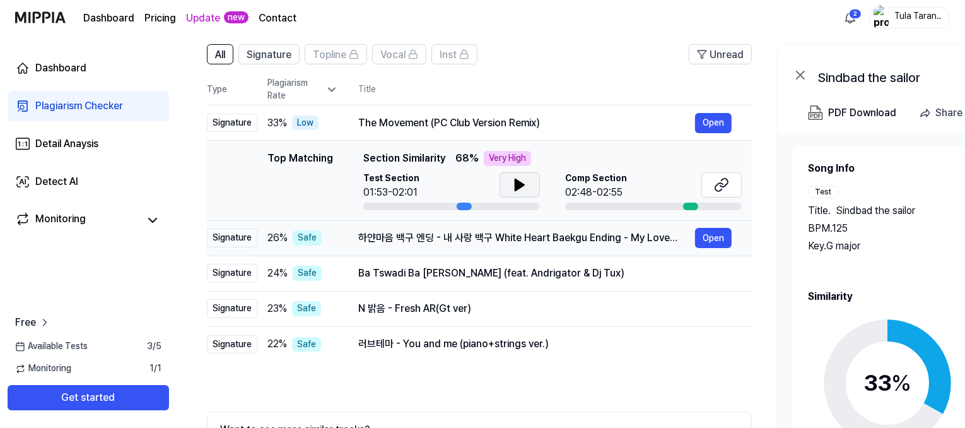
click at [501, 238] on div "하얀마음 백구 엔딩 - 내 사랑 백구 White Heart Baekgu Ending - My Love Baekgu" at bounding box center [526, 237] width 337 height 15
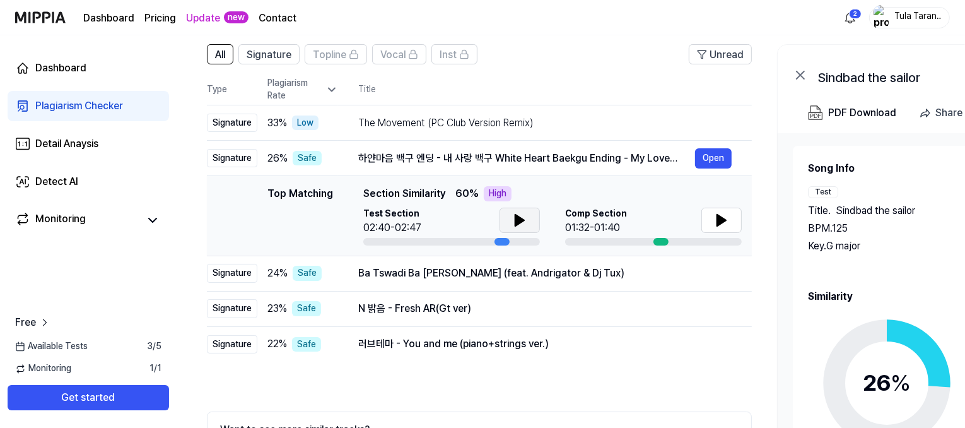
click at [522, 221] on icon at bounding box center [519, 220] width 15 height 15
click at [522, 221] on icon at bounding box center [522, 220] width 3 height 10
click at [463, 272] on div "Ba Tswadi Ba [PERSON_NAME] (feat. Andrigator & Dj Tux)" at bounding box center [526, 272] width 337 height 15
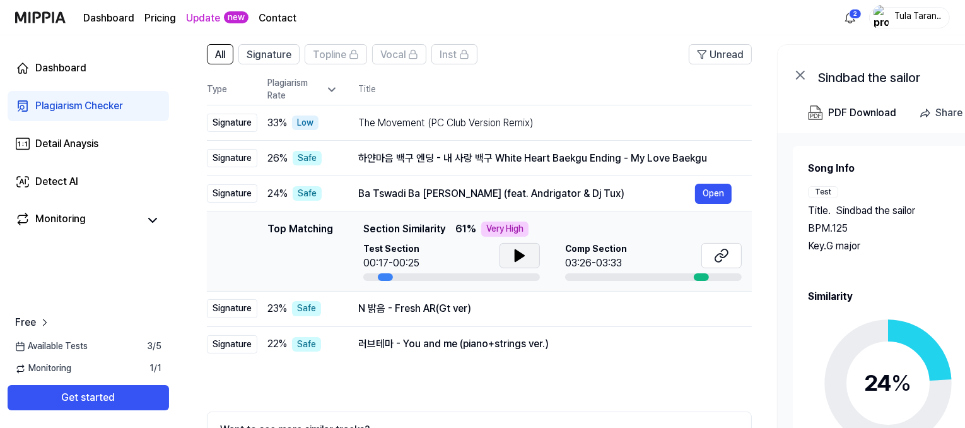
click at [528, 252] on button at bounding box center [519, 255] width 40 height 25
click at [521, 255] on icon at bounding box center [522, 255] width 3 height 10
drag, startPoint x: 486, startPoint y: 229, endPoint x: 568, endPoint y: 229, distance: 81.3
click at [568, 229] on div "Top Matching Section Similarity 61 % Very High" at bounding box center [552, 228] width 378 height 15
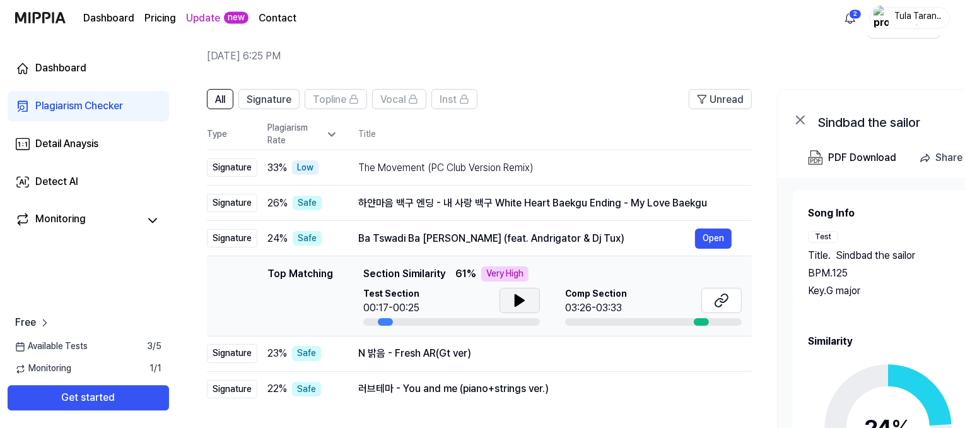
scroll to position [46, 0]
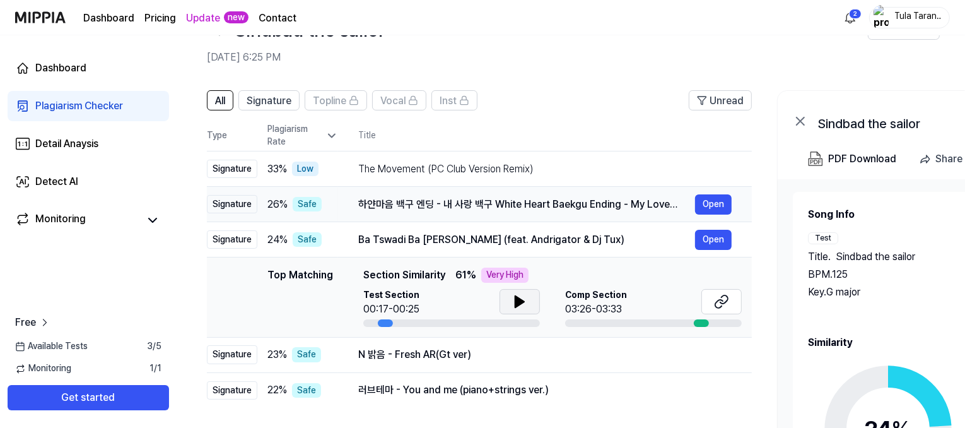
click at [419, 201] on div "하얀마음 백구 엔딩 - 내 사랑 백구 White Heart Baekgu Ending - My Love Baekgu" at bounding box center [526, 204] width 337 height 15
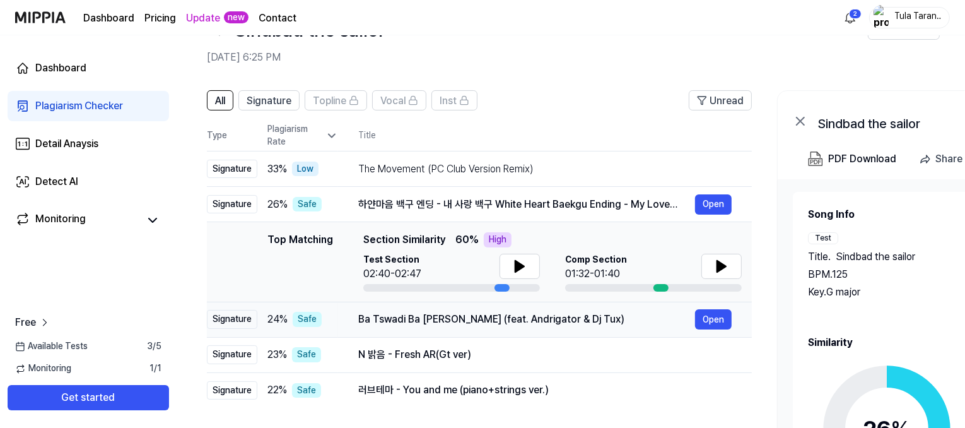
click at [428, 315] on div "Ba Tswadi Ba [PERSON_NAME] (feat. Andrigator & Dj Tux)" at bounding box center [526, 319] width 337 height 15
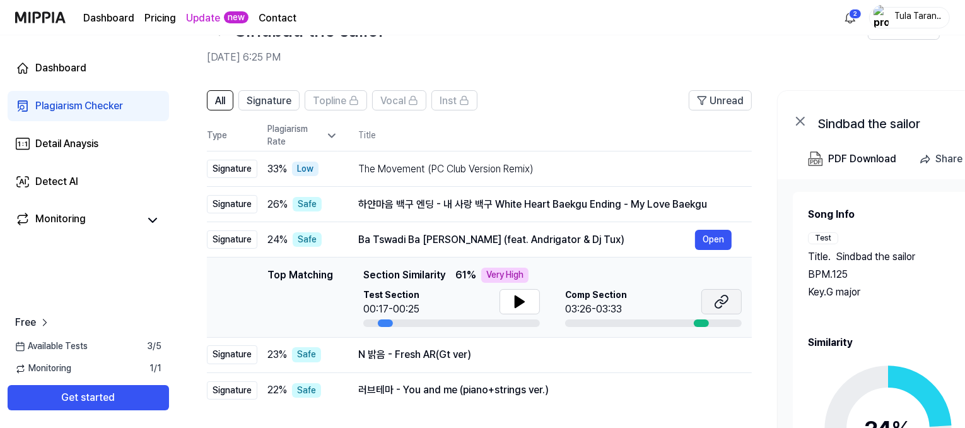
click at [726, 302] on icon at bounding box center [724, 299] width 8 height 8
click at [445, 235] on div "Ba Tswadi Ba [PERSON_NAME] (feat. Andrigator & Dj Tux)" at bounding box center [526, 239] width 337 height 15
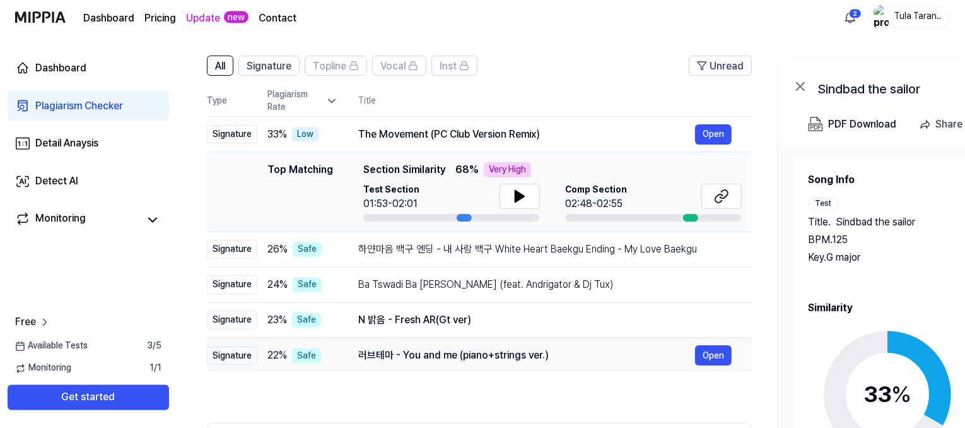
scroll to position [92, 0]
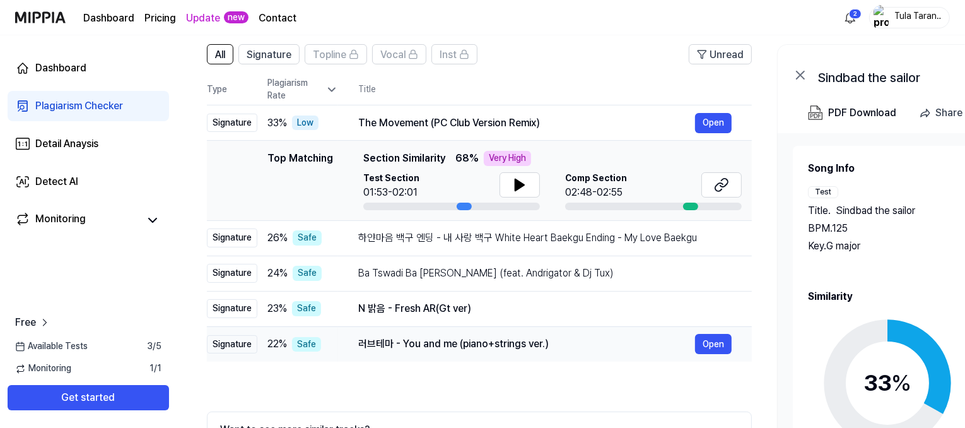
click at [445, 352] on div "러브테마 - You and me (piano+strings ver.) Open" at bounding box center [544, 344] width 373 height 20
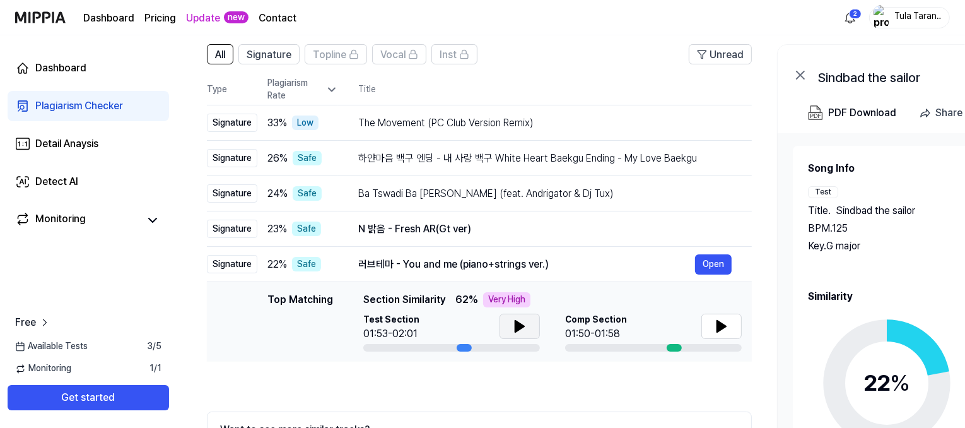
click at [506, 317] on button at bounding box center [519, 325] width 40 height 25
click at [521, 325] on icon at bounding box center [522, 326] width 3 height 10
click at [718, 318] on icon at bounding box center [721, 325] width 15 height 15
click at [720, 318] on icon at bounding box center [721, 325] width 15 height 15
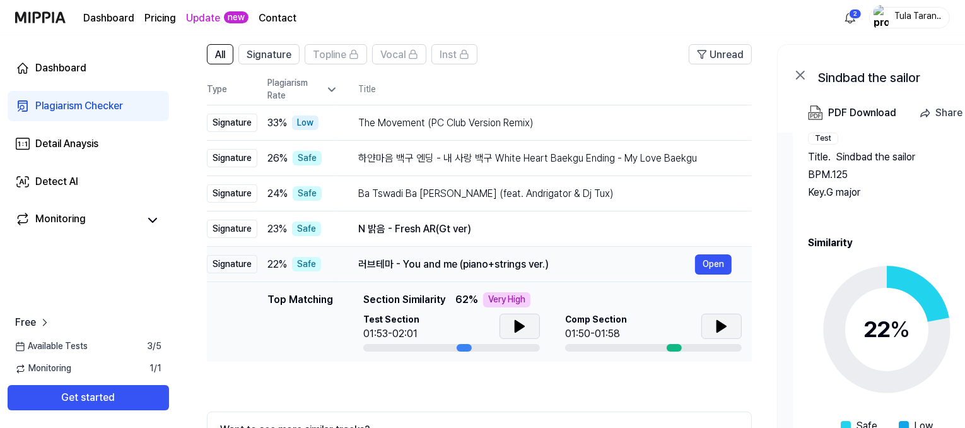
scroll to position [23, 0]
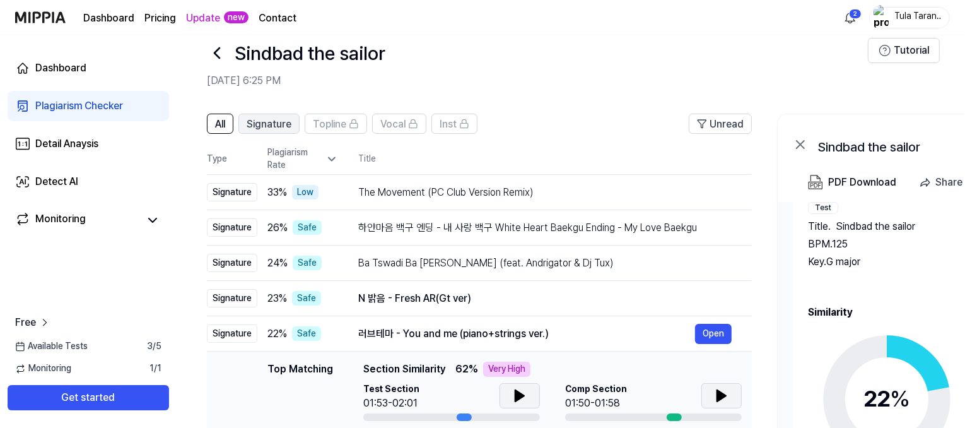
click at [281, 124] on span "Signature" at bounding box center [269, 124] width 45 height 15
click at [330, 161] on icon at bounding box center [331, 159] width 13 height 13
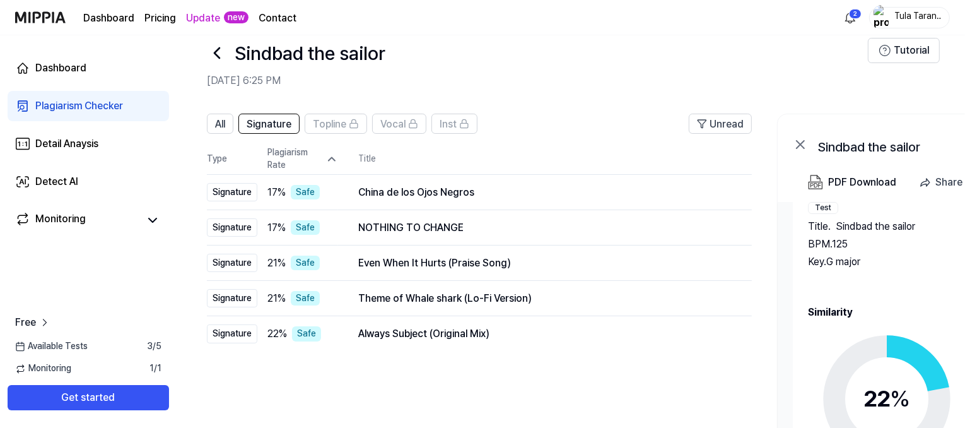
click at [330, 161] on icon at bounding box center [331, 159] width 13 height 13
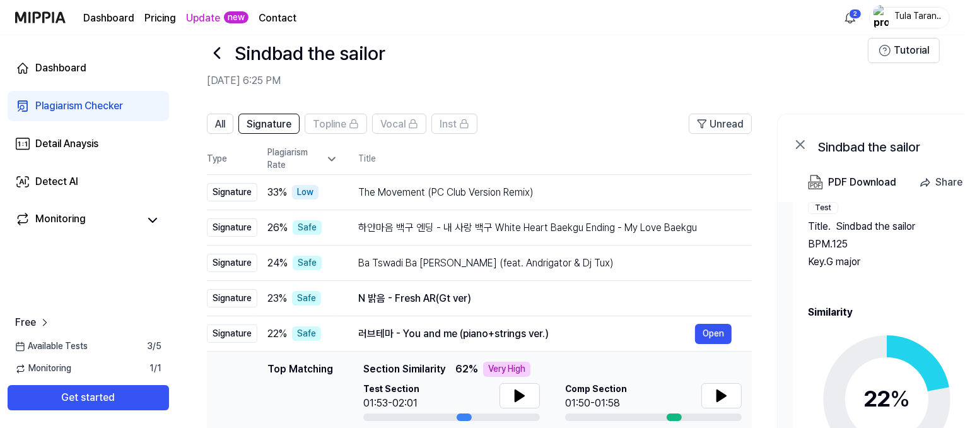
click at [330, 161] on icon at bounding box center [331, 159] width 13 height 13
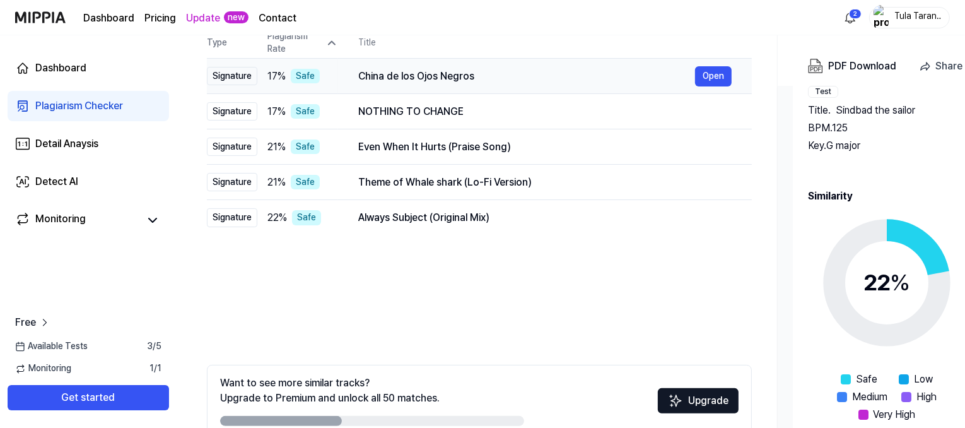
scroll to position [46, 0]
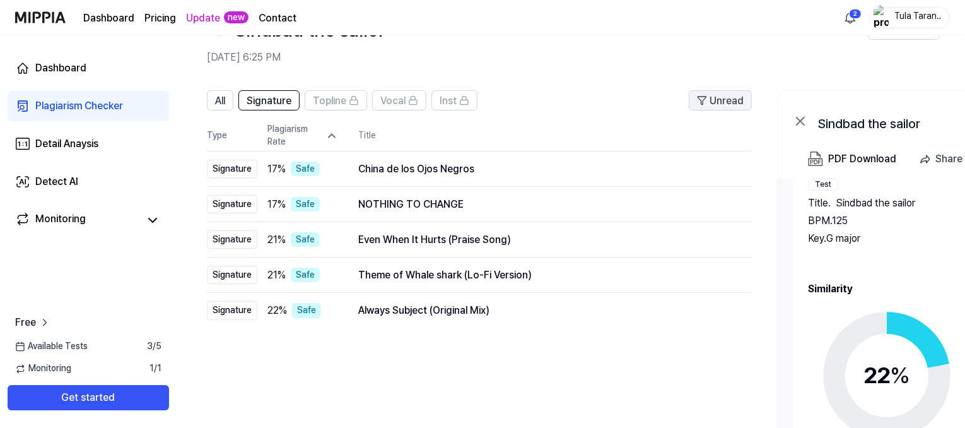
click at [716, 96] on span "Unread" at bounding box center [726, 100] width 34 height 15
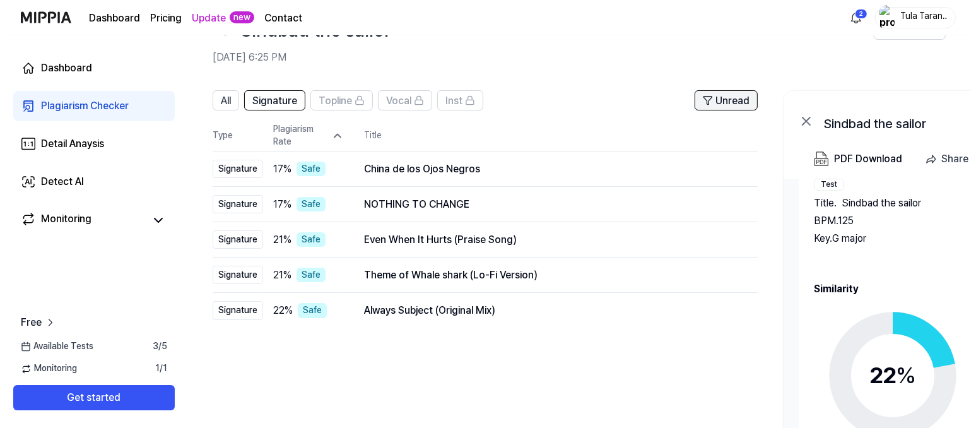
scroll to position [0, 0]
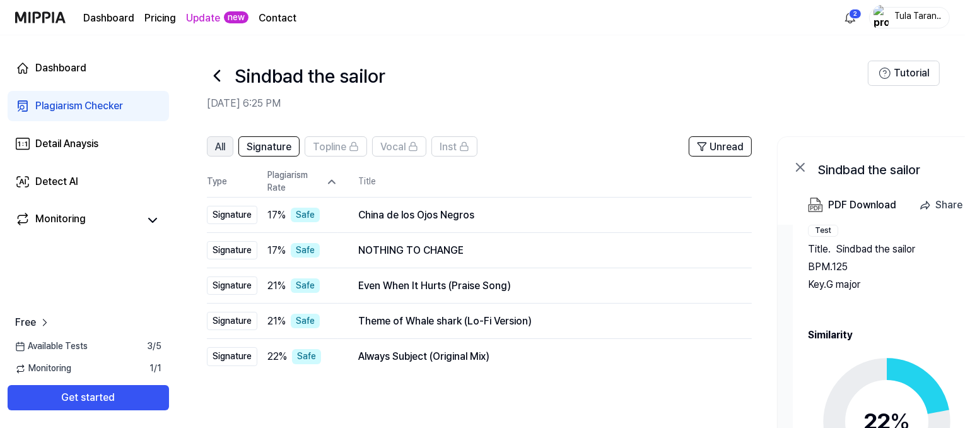
click at [229, 147] on button "All" at bounding box center [220, 146] width 26 height 20
click at [229, 146] on button "All" at bounding box center [220, 146] width 26 height 20
click at [199, 24] on link "Update" at bounding box center [203, 18] width 34 height 15
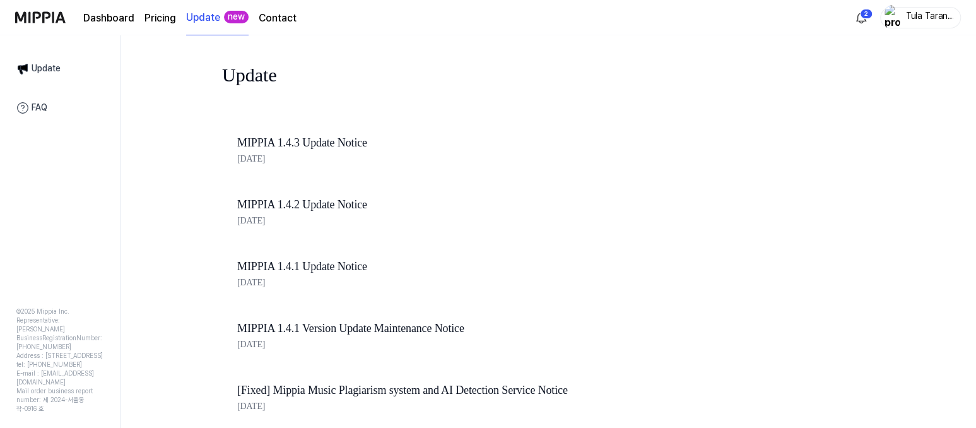
click at [271, 143] on link "MIPPIA 1.4.3 Update Notice" at bounding box center [451, 143] width 429 height 18
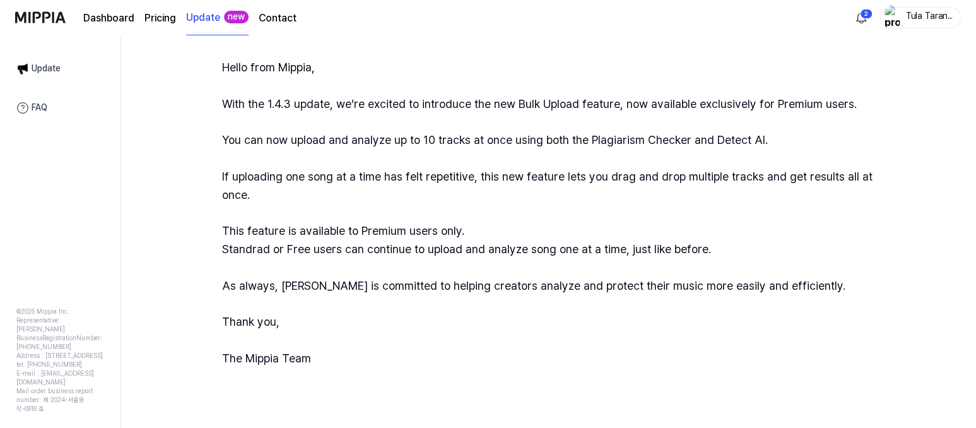
scroll to position [136, 0]
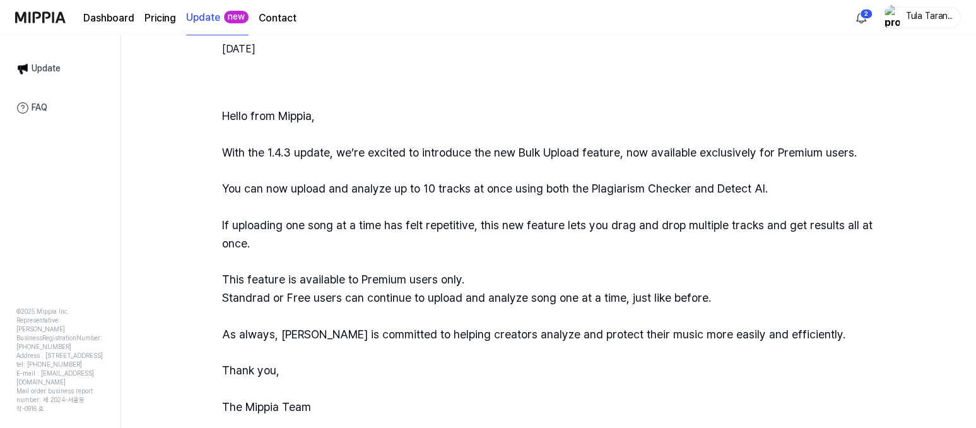
click at [119, 20] on link "Dashboard" at bounding box center [108, 18] width 51 height 15
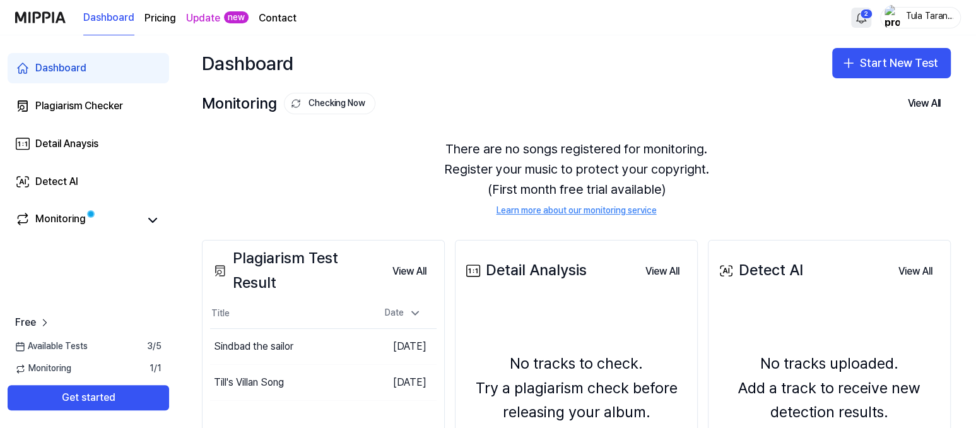
click at [861, 9] on html "Dashboard Pricing Update new Contact 2 Tula Tarantula Dashboard Plagiarism Chec…" at bounding box center [488, 214] width 976 height 428
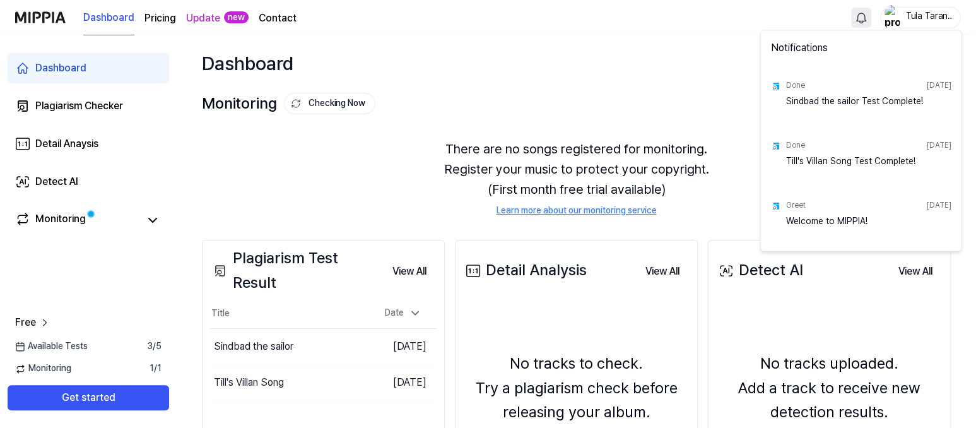
click at [865, 100] on div "Sindbad the sailor Test Complete!" at bounding box center [867, 107] width 165 height 25
click at [351, 161] on html "Dashboard Pricing Update new Contact Tula Tarantula Dashboard Plagiarism Checke…" at bounding box center [488, 214] width 976 height 428
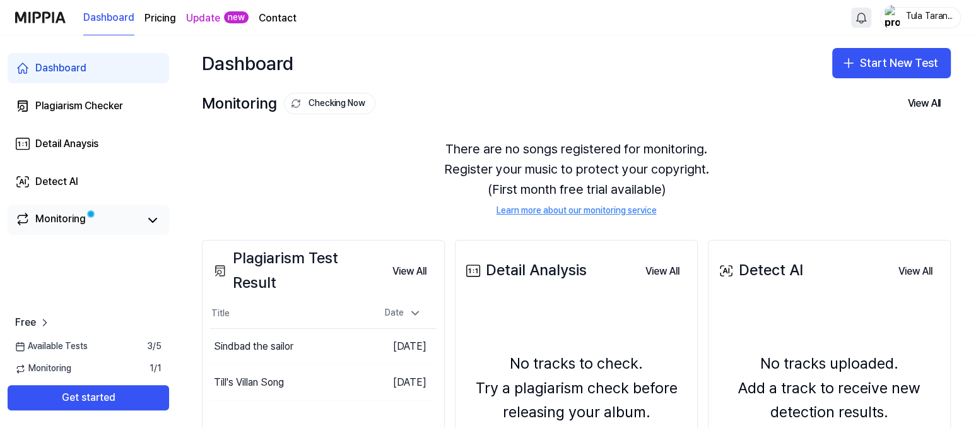
click at [74, 216] on div "Monitoring" at bounding box center [60, 220] width 50 height 18
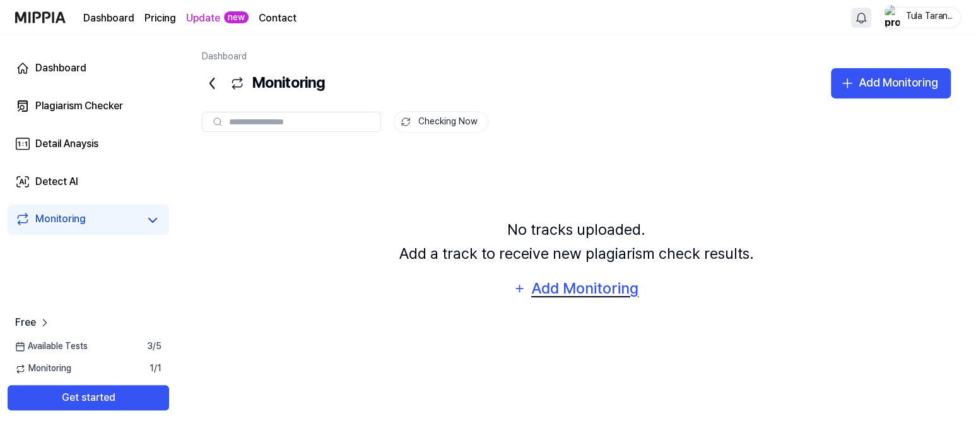
click at [578, 288] on div "Add Monitoring" at bounding box center [584, 288] width 109 height 24
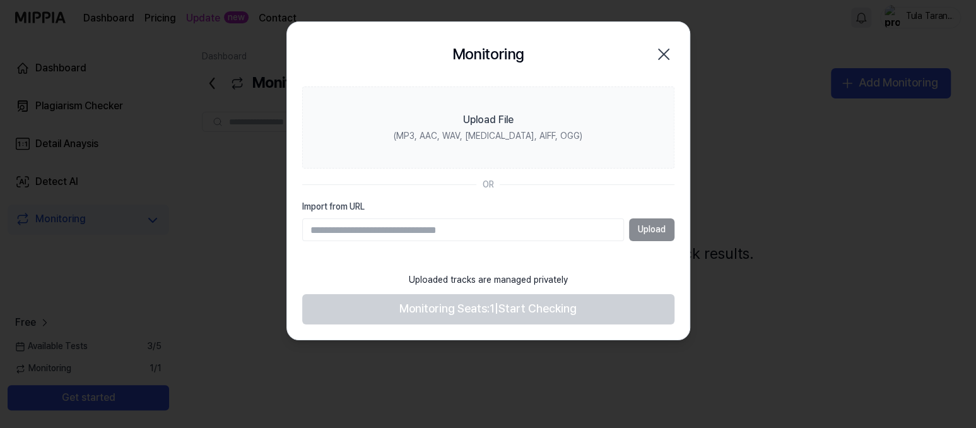
click at [506, 230] on input "Import from URL" at bounding box center [463, 229] width 322 height 23
click at [501, 280] on div "Uploaded tracks are managed privately" at bounding box center [488, 280] width 174 height 28
click at [666, 47] on icon "button" at bounding box center [663, 54] width 20 height 20
